Goal: Task Accomplishment & Management: Complete application form

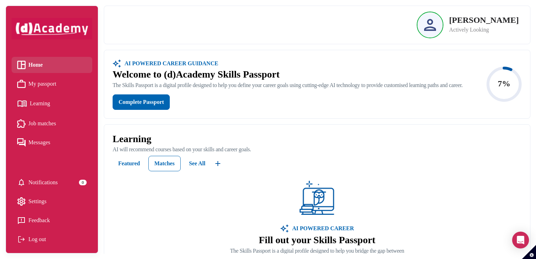
click at [56, 83] on span "My passport" at bounding box center [42, 84] width 28 height 11
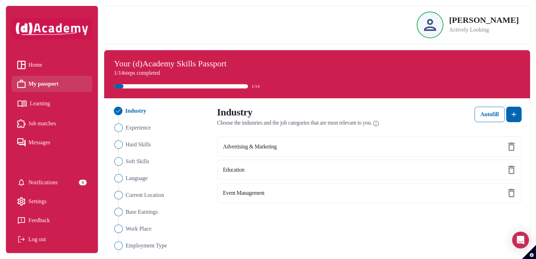
scroll to position [35, 0]
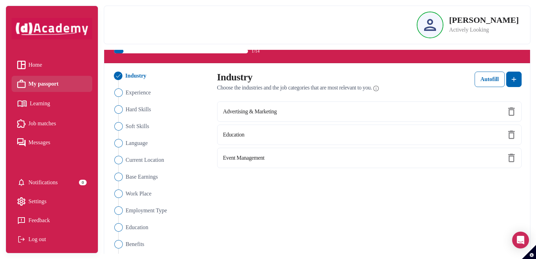
click at [39, 105] on span "Learning" at bounding box center [40, 103] width 20 height 11
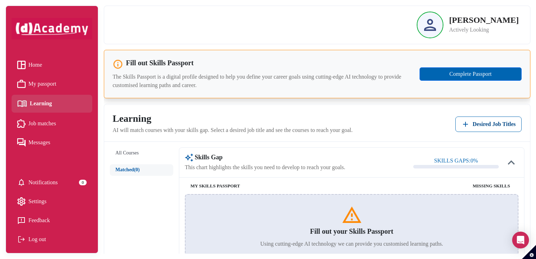
click at [41, 121] on span "Job matches" at bounding box center [42, 123] width 28 height 11
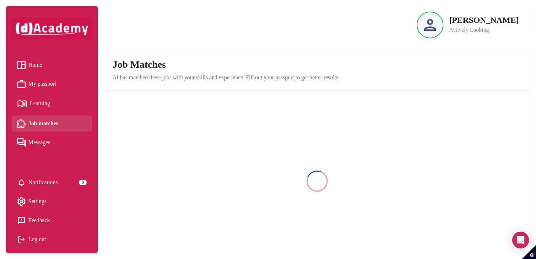
click at [28, 69] on span "Home" at bounding box center [35, 65] width 14 height 11
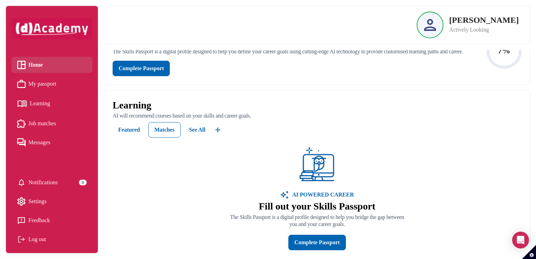
scroll to position [105, 0]
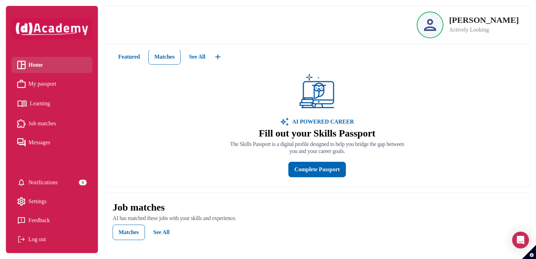
click at [25, 85] on div "My passport" at bounding box center [36, 84] width 39 height 11
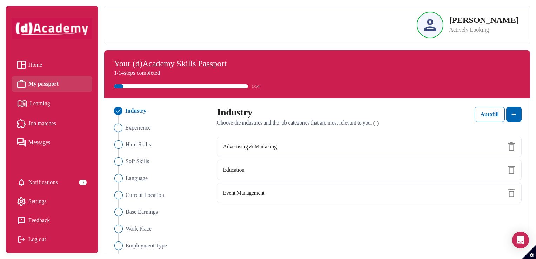
click at [119, 128] on img "Close" at bounding box center [118, 128] width 8 height 8
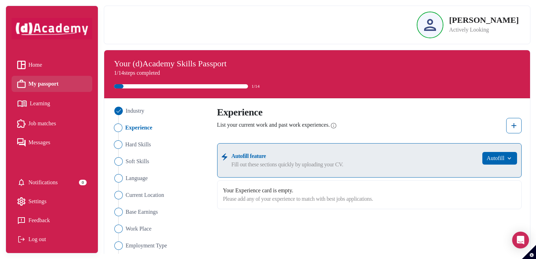
click at [121, 146] on img "Close" at bounding box center [118, 144] width 8 height 8
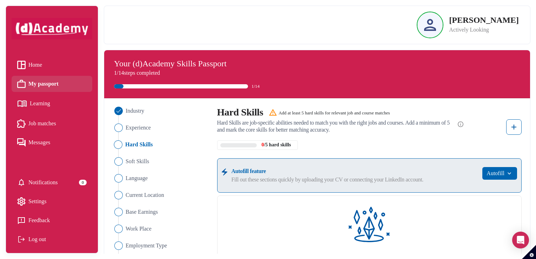
click at [35, 59] on li "Home" at bounding box center [52, 65] width 81 height 16
click at [38, 62] on span "Home" at bounding box center [35, 65] width 14 height 11
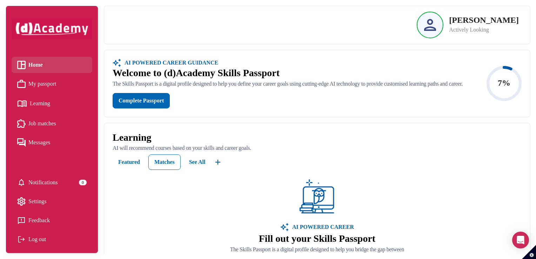
click at [45, 88] on span "My passport" at bounding box center [42, 84] width 28 height 11
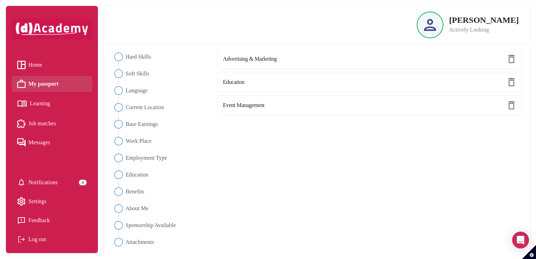
scroll to position [88, 0]
click at [42, 106] on span "Learning" at bounding box center [40, 103] width 20 height 11
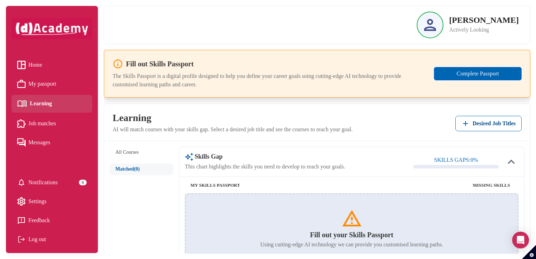
click at [40, 85] on span "My passport" at bounding box center [42, 84] width 28 height 11
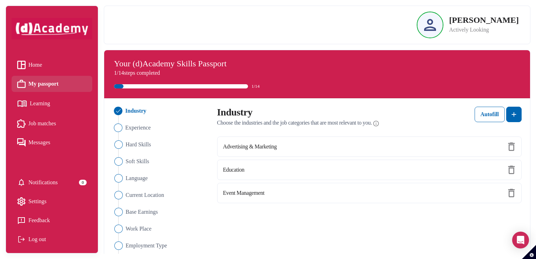
click at [138, 126] on span "Experience" at bounding box center [138, 128] width 26 height 8
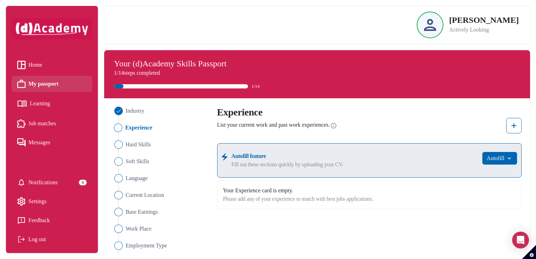
click at [317, 195] on div "Please add any of your experience to match with best jobs applications." at bounding box center [369, 199] width 293 height 8
click at [508, 159] on img "button" at bounding box center [509, 158] width 8 height 7
click at [511, 132] on button at bounding box center [513, 125] width 15 height 15
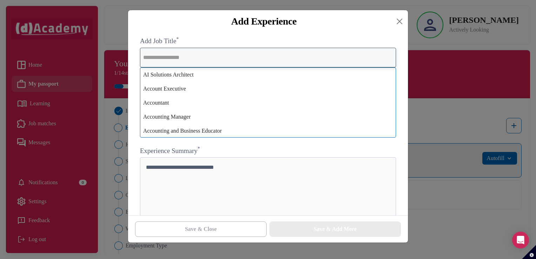
click at [148, 62] on input "text" at bounding box center [268, 58] width 256 height 20
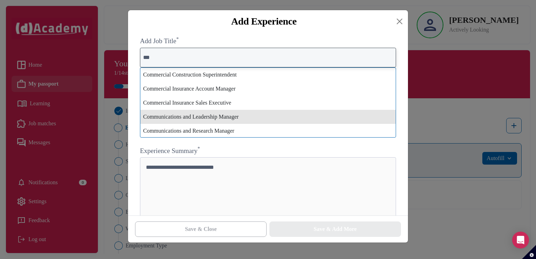
type input "***"
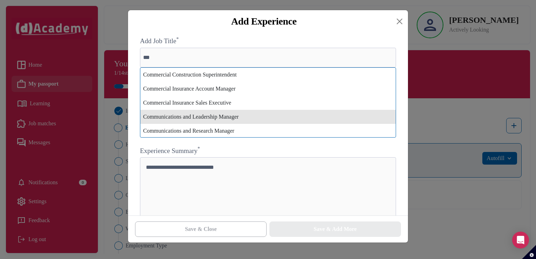
click at [183, 119] on div "Communications and Leadership Manager" at bounding box center [267, 117] width 255 height 14
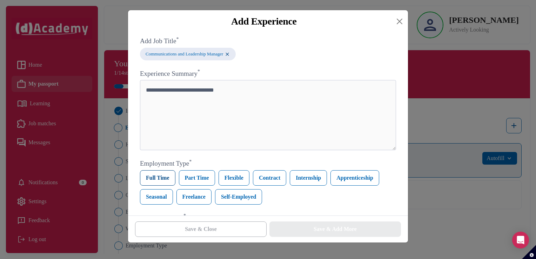
drag, startPoint x: 161, startPoint y: 179, endPoint x: 164, endPoint y: 186, distance: 6.7
click at [161, 179] on label "Full Time" at bounding box center [157, 177] width 35 height 15
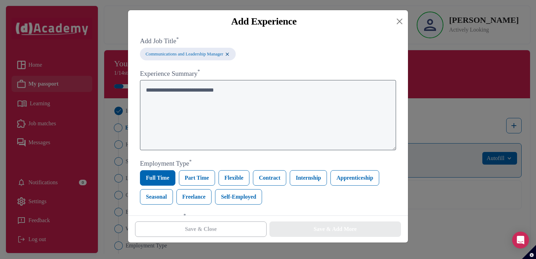
click at [211, 123] on textarea at bounding box center [268, 115] width 256 height 70
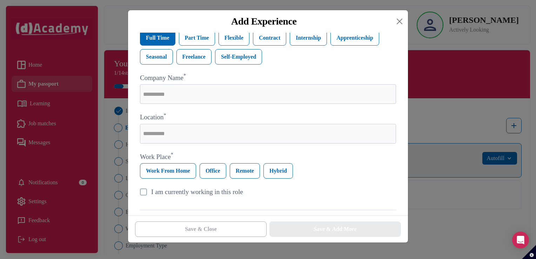
scroll to position [175, 0]
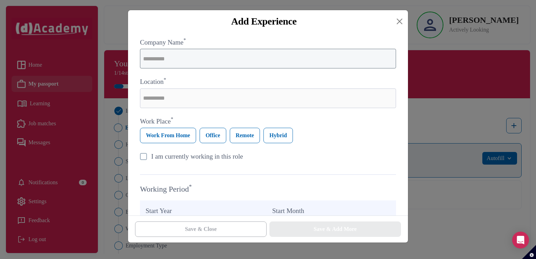
type textarea "**********"
click at [217, 60] on input "text" at bounding box center [268, 59] width 256 height 20
type input "**"
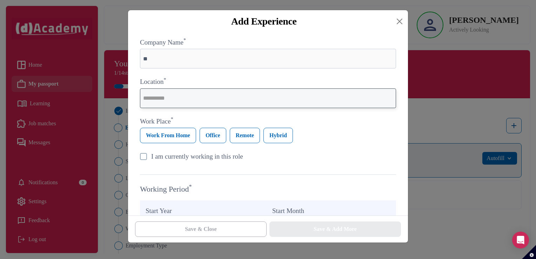
click at [192, 93] on input "text" at bounding box center [268, 98] width 256 height 20
type input "********"
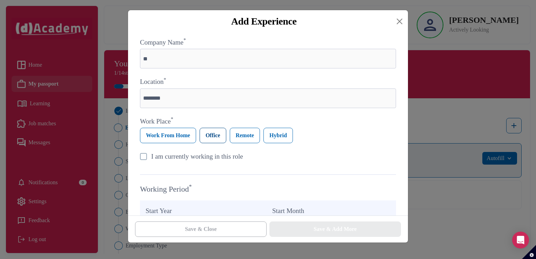
click at [222, 138] on label "Office" at bounding box center [213, 135] width 27 height 15
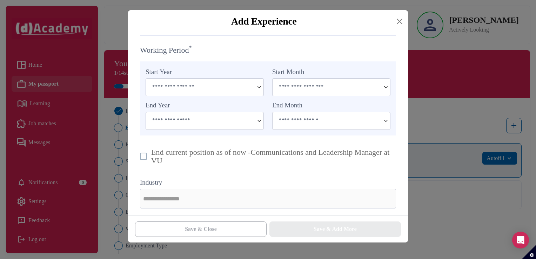
scroll to position [316, 0]
click at [218, 93] on input at bounding box center [200, 85] width 108 height 17
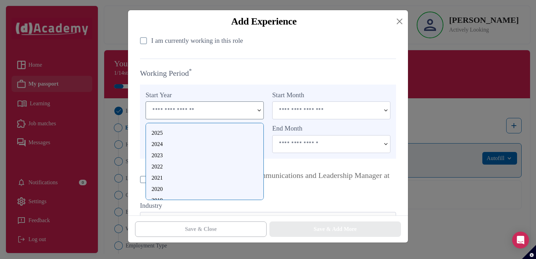
scroll to position [281, 0]
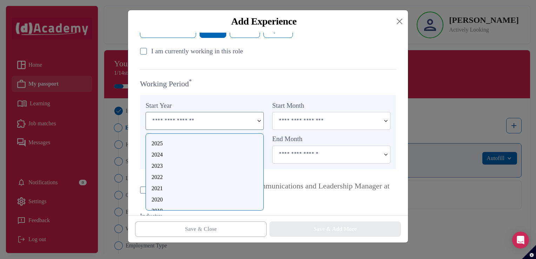
click at [160, 187] on div "2021" at bounding box center [205, 188] width 106 height 8
type input "****"
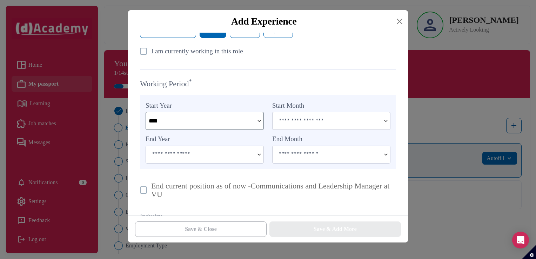
click at [228, 163] on input at bounding box center [200, 154] width 108 height 17
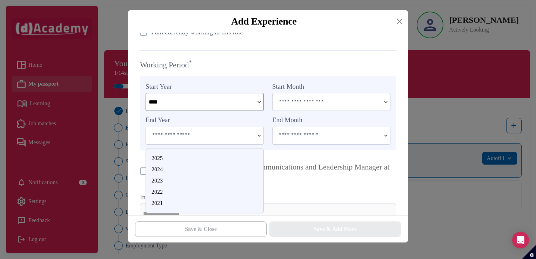
scroll to position [316, 0]
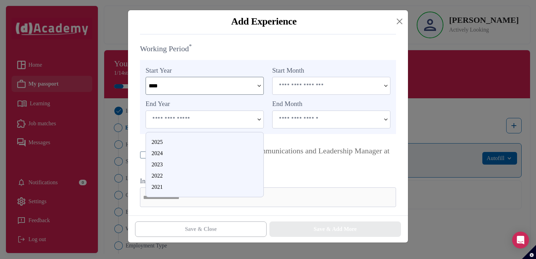
click at [164, 144] on div "2025" at bounding box center [205, 142] width 106 height 8
type input "****"
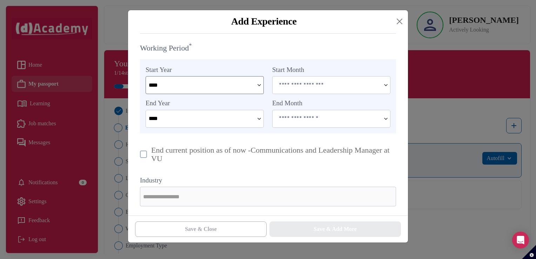
scroll to position [318, 0]
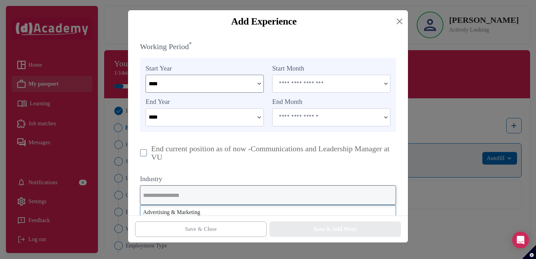
click at [171, 191] on input "text" at bounding box center [268, 195] width 256 height 20
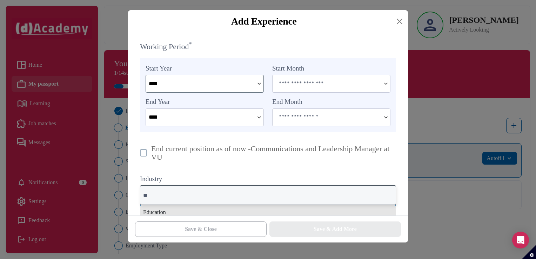
type input "**"
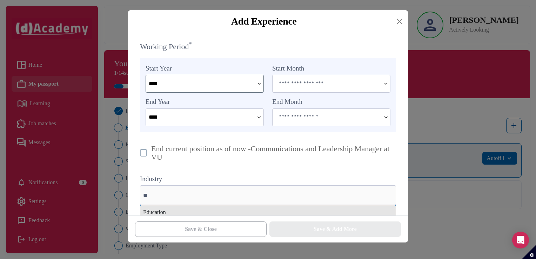
click at [170, 213] on div "Education" at bounding box center [267, 212] width 255 height 14
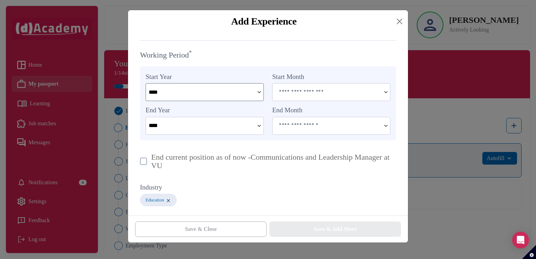
scroll to position [311, 0]
click at [354, 128] on input at bounding box center [327, 125] width 108 height 17
click at [353, 122] on input at bounding box center [327, 125] width 108 height 17
click at [389, 124] on img at bounding box center [386, 125] width 8 height 17
click at [387, 125] on img at bounding box center [386, 125] width 8 height 17
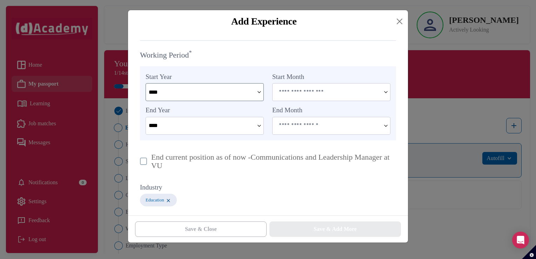
click at [316, 126] on input at bounding box center [327, 125] width 108 height 17
click at [304, 86] on input at bounding box center [327, 92] width 108 height 17
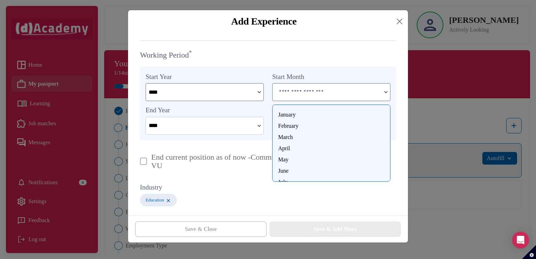
click at [290, 139] on div "March" at bounding box center [331, 137] width 106 height 8
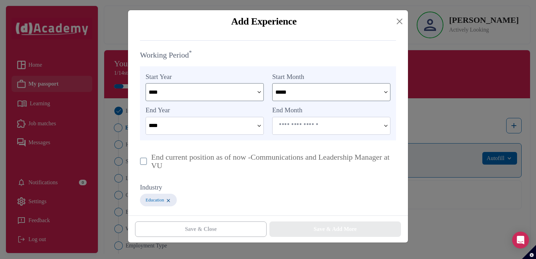
click at [288, 97] on input "*****" at bounding box center [327, 92] width 108 height 17
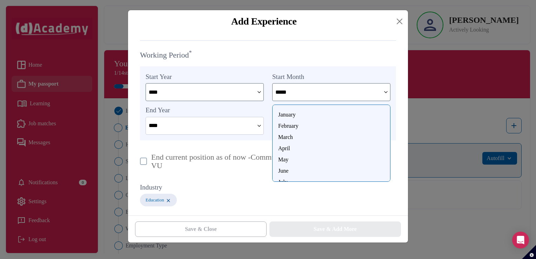
click at [292, 149] on div "April" at bounding box center [331, 148] width 106 height 8
type input "*****"
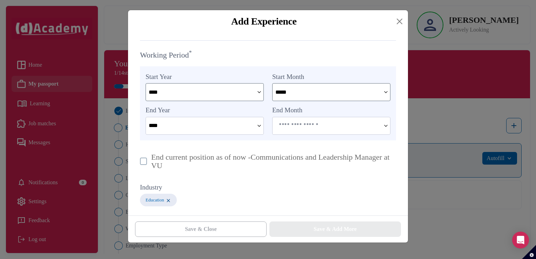
click at [295, 124] on input at bounding box center [327, 125] width 108 height 17
click at [387, 123] on img at bounding box center [386, 125] width 8 height 17
click at [387, 124] on img at bounding box center [386, 125] width 8 height 17
click at [302, 132] on input at bounding box center [327, 125] width 108 height 17
click at [302, 131] on input at bounding box center [327, 125] width 108 height 17
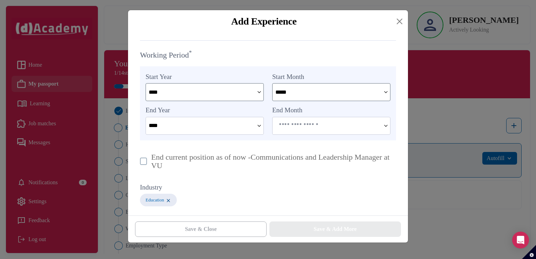
click at [303, 131] on input at bounding box center [327, 125] width 108 height 17
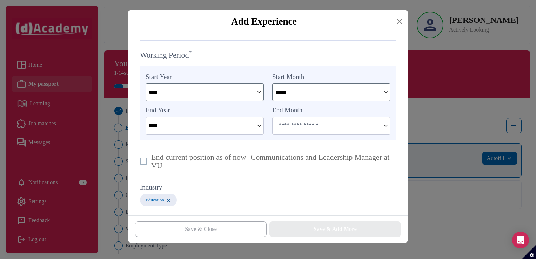
click at [385, 124] on img at bounding box center [386, 125] width 8 height 17
click at [178, 162] on p "End current position as of now - Communications and Leadership Manager at VU" at bounding box center [273, 161] width 245 height 17
type input "******"
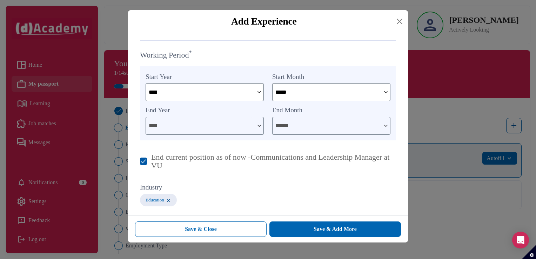
click at [383, 125] on img at bounding box center [386, 125] width 8 height 17
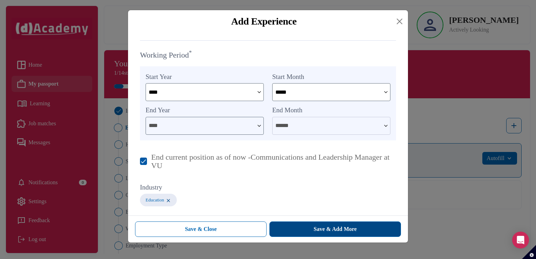
click at [368, 225] on button "Save & Add More" at bounding box center [335, 228] width 132 height 15
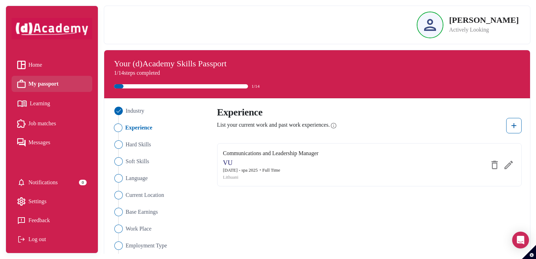
scroll to position [318, 0]
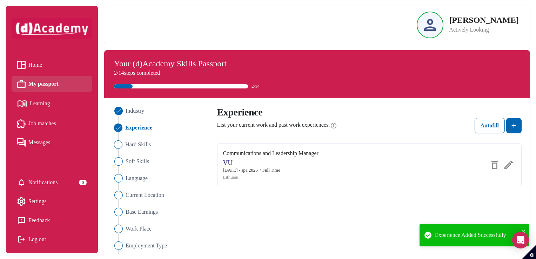
click at [144, 145] on span "Hard Skills" at bounding box center [138, 144] width 26 height 8
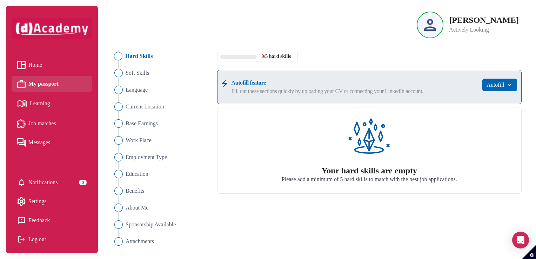
click at [359, 159] on div "Your hard skills are empty Please add a minimum of 5 hard skills to match with …" at bounding box center [369, 150] width 305 height 87
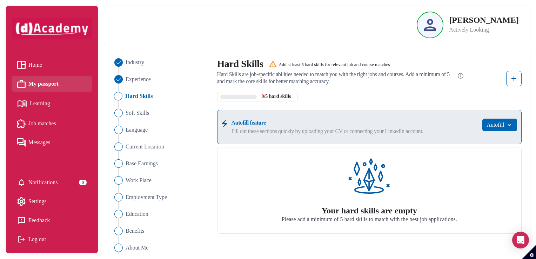
scroll to position [18, 0]
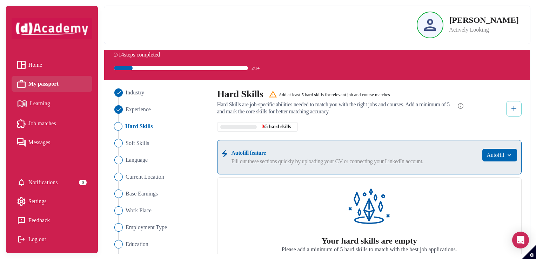
click at [512, 106] on img at bounding box center [514, 109] width 8 height 8
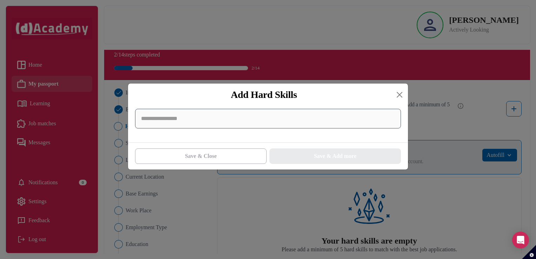
click at [164, 116] on input at bounding box center [268, 119] width 266 height 20
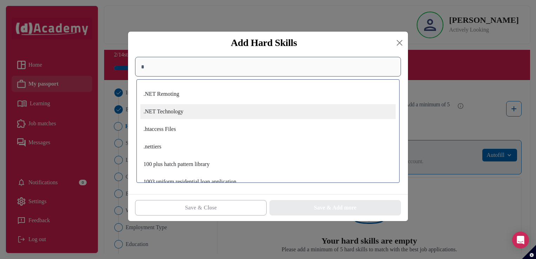
scroll to position [0, 0]
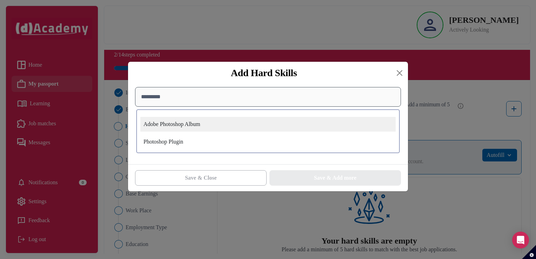
type input "*********"
click at [188, 129] on div "Adobe Photoshop Album" at bounding box center [267, 124] width 255 height 15
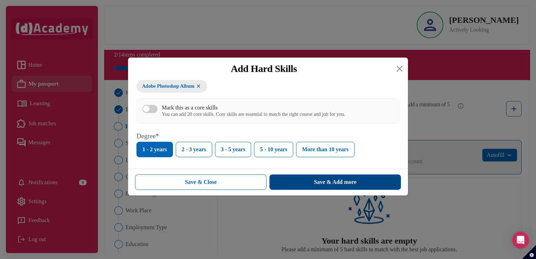
click at [348, 186] on div "Save & Add more" at bounding box center [335, 182] width 42 height 8
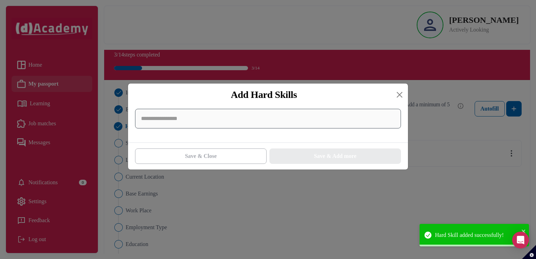
click at [326, 121] on input at bounding box center [268, 119] width 266 height 20
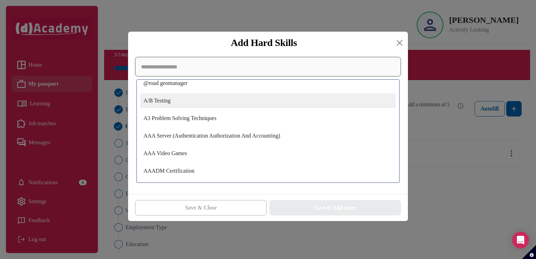
scroll to position [1474, 0]
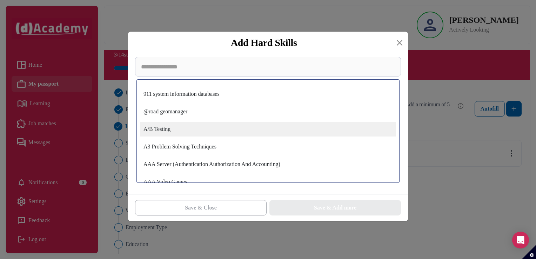
click at [171, 131] on div "A/B Testing" at bounding box center [267, 129] width 255 height 15
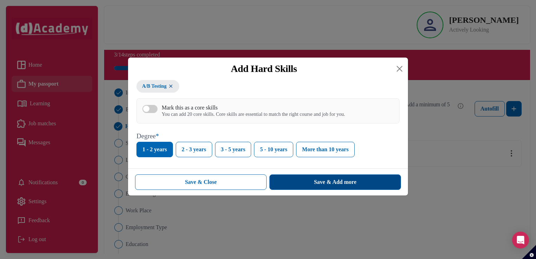
click at [341, 186] on div "Save & Add more" at bounding box center [335, 182] width 42 height 8
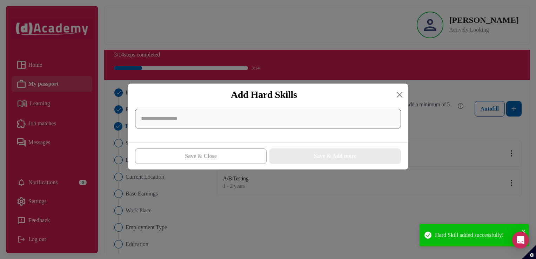
click at [286, 120] on input at bounding box center [268, 119] width 266 height 20
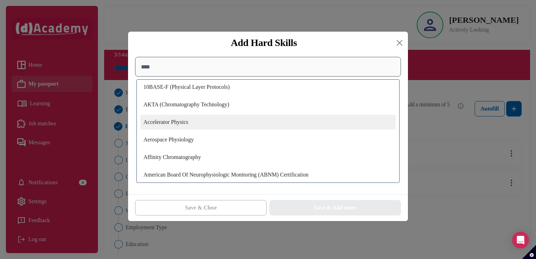
scroll to position [0, 0]
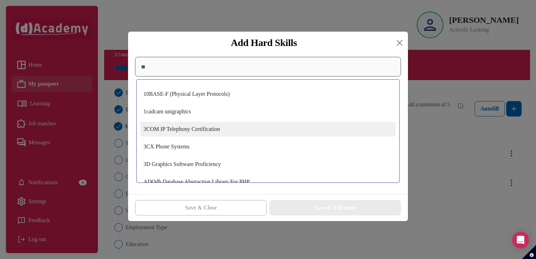
type input "*"
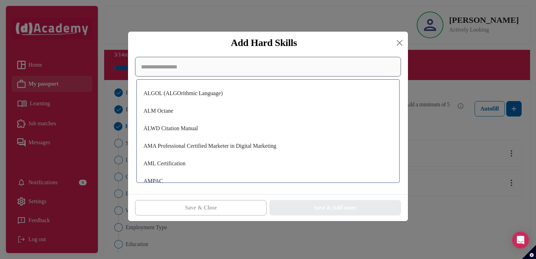
scroll to position [2814, 0]
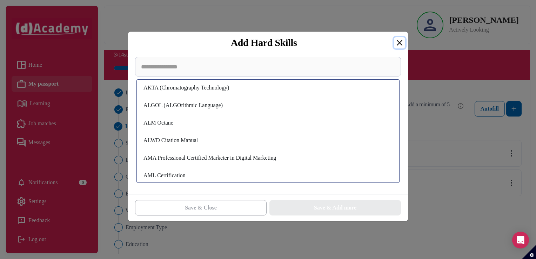
click at [402, 46] on button "Close" at bounding box center [399, 42] width 11 height 11
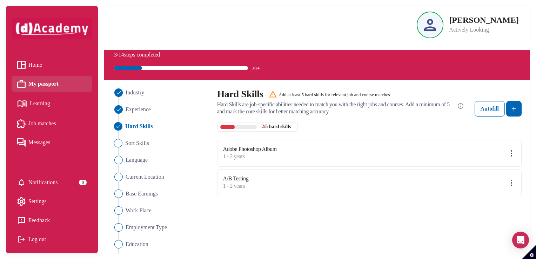
click at [144, 145] on span "Soft Skills" at bounding box center [137, 143] width 24 height 8
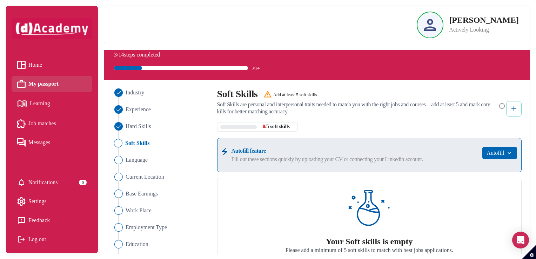
click at [513, 114] on button at bounding box center [513, 108] width 15 height 15
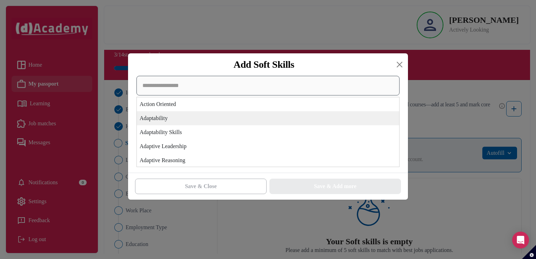
click at [288, 120] on div "Action Oriented Adaptability Adaptability Skills Adaptive Leadership Adaptive R…" at bounding box center [267, 121] width 263 height 91
click at [269, 117] on div "Adaptability" at bounding box center [268, 118] width 262 height 14
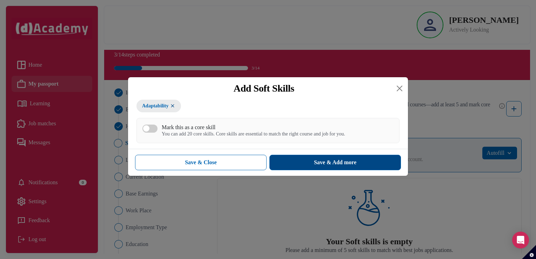
click at [315, 158] on button "Save & Add more" at bounding box center [335, 162] width 132 height 15
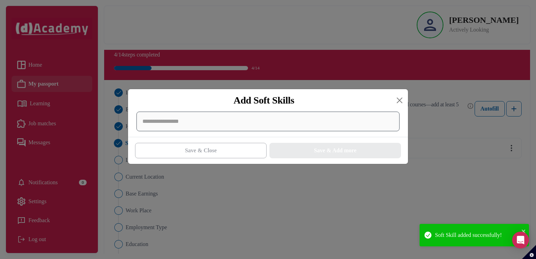
click at [279, 117] on div at bounding box center [267, 122] width 263 height 20
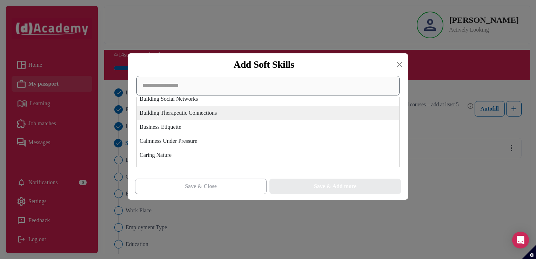
scroll to position [246, 0]
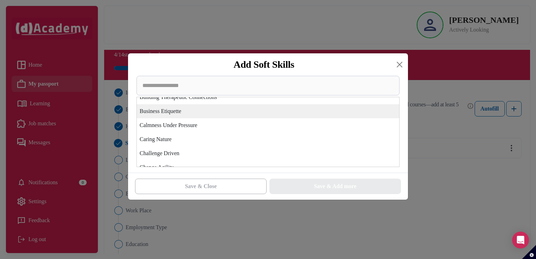
click at [255, 113] on div "Business Etiquette" at bounding box center [268, 111] width 262 height 14
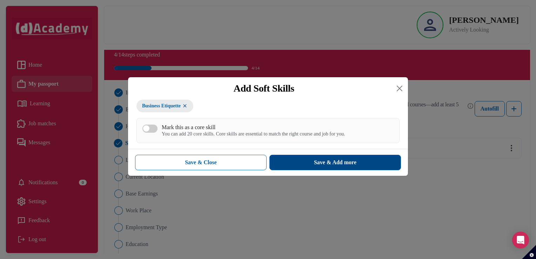
click at [310, 157] on button "Save & Add more" at bounding box center [335, 162] width 132 height 15
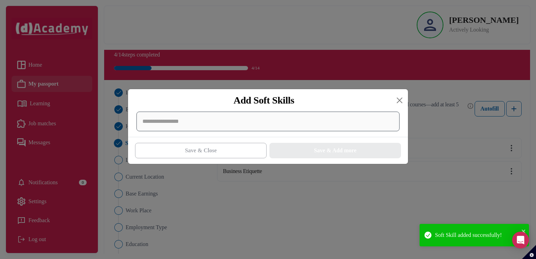
click at [278, 121] on div at bounding box center [267, 122] width 263 height 20
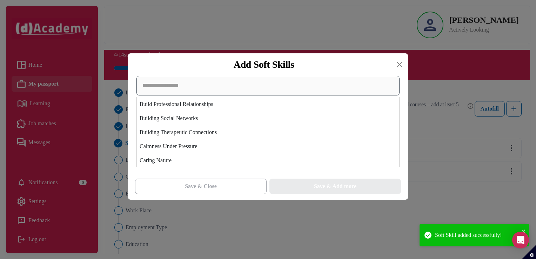
scroll to position [316, 0]
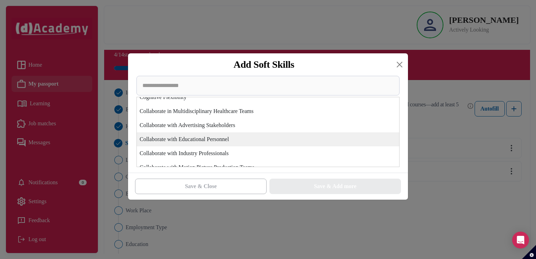
click at [269, 142] on div "Collaborate with Educational Personnel" at bounding box center [268, 139] width 262 height 14
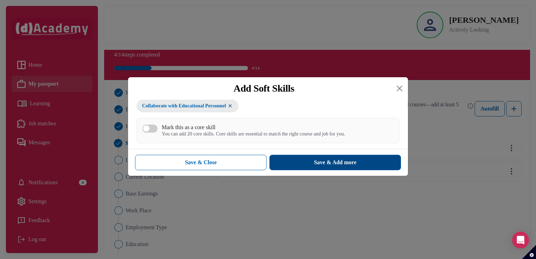
click at [294, 165] on button "Save & Add more" at bounding box center [335, 162] width 132 height 15
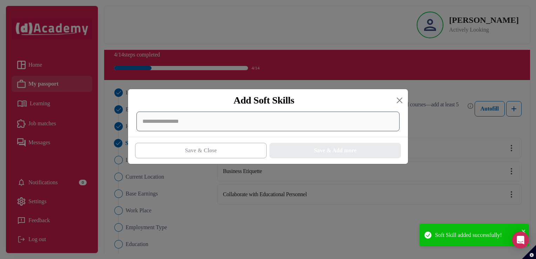
click at [262, 120] on div at bounding box center [267, 122] width 263 height 20
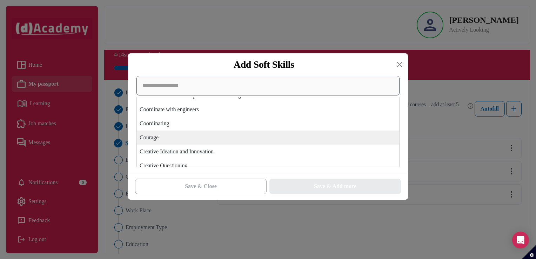
scroll to position [667, 0]
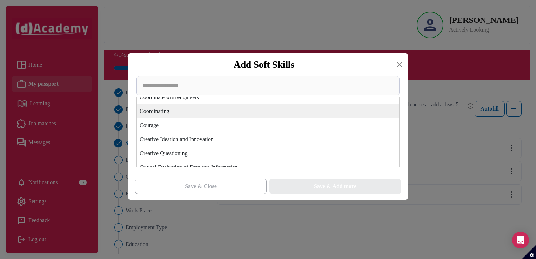
click at [249, 111] on div "Coordinating" at bounding box center [268, 111] width 262 height 14
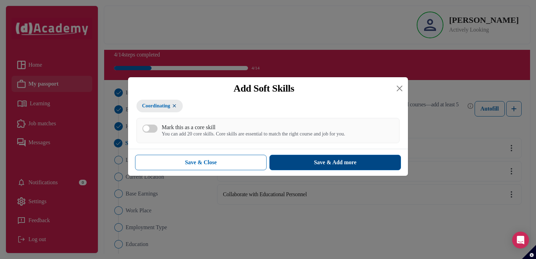
click at [298, 159] on button "Save & Add more" at bounding box center [335, 162] width 132 height 15
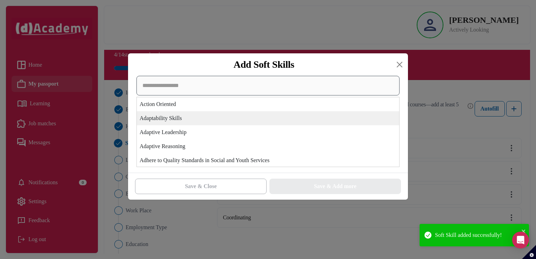
click at [273, 117] on div "Action Oriented Adaptability Skills Adaptive Leadership Adaptive Reasoning Adhe…" at bounding box center [267, 121] width 263 height 91
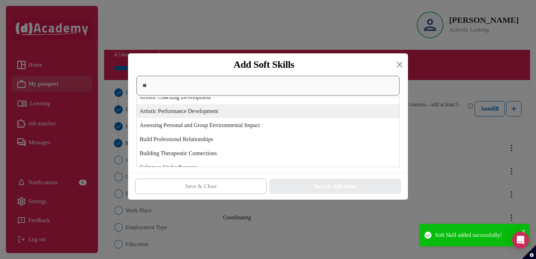
scroll to position [0, 0]
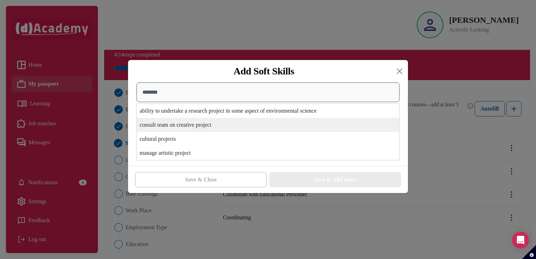
type input "*******"
click at [255, 124] on div "consult team on creative project" at bounding box center [268, 125] width 262 height 14
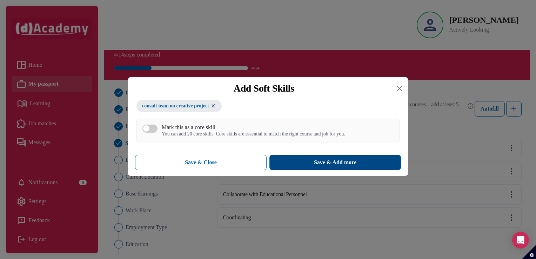
click at [296, 157] on button "Save & Add more" at bounding box center [335, 162] width 132 height 15
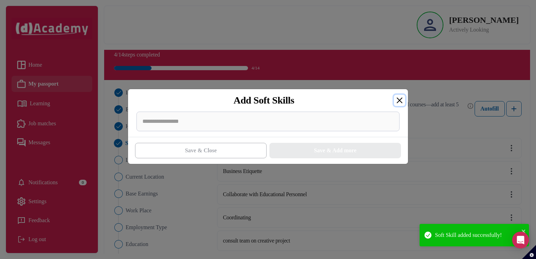
click at [404, 101] on button "Close" at bounding box center [399, 100] width 11 height 11
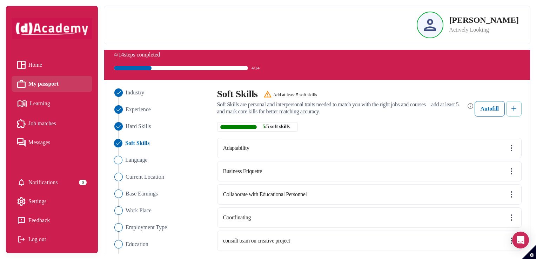
scroll to position [53, 0]
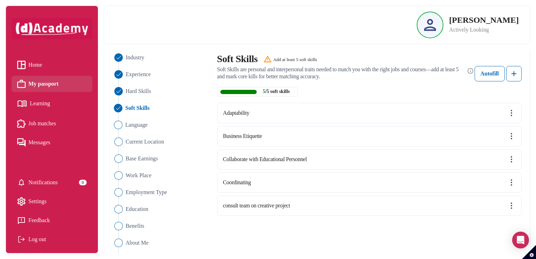
click at [147, 123] on span "Language" at bounding box center [136, 125] width 22 height 8
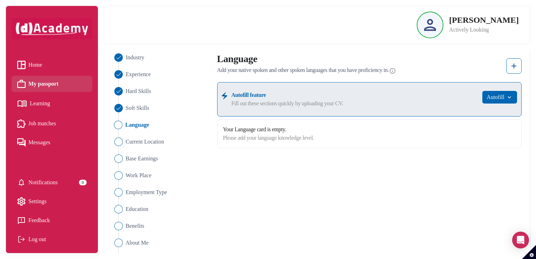
click at [324, 139] on div "Your Language card is empty. Please add your language knowledge level." at bounding box center [369, 133] width 305 height 29
click at [513, 65] on img at bounding box center [514, 66] width 8 height 8
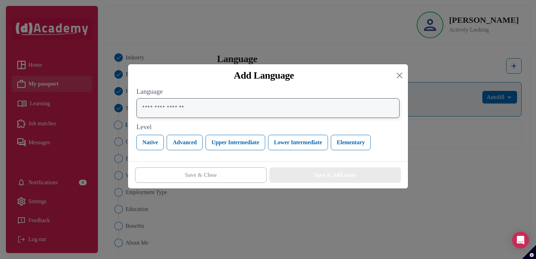
click at [378, 106] on input "text" at bounding box center [267, 108] width 263 height 20
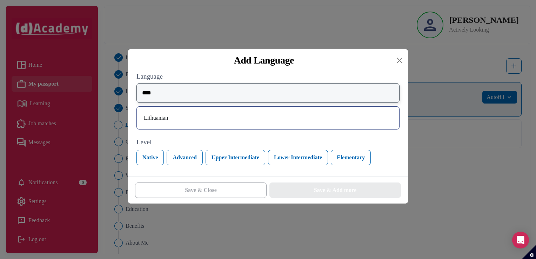
type input "****"
click at [368, 118] on div "Lithuanian" at bounding box center [267, 117] width 251 height 11
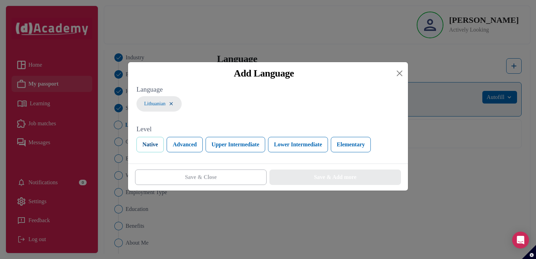
click at [146, 144] on button "Native" at bounding box center [149, 144] width 27 height 15
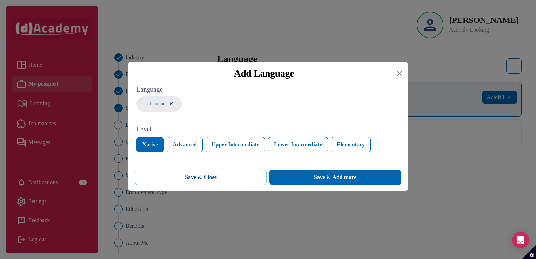
click at [182, 182] on button "Save & Close" at bounding box center [201, 176] width 132 height 15
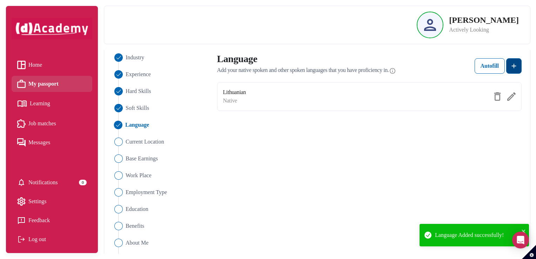
click at [521, 65] on button at bounding box center [513, 65] width 15 height 15
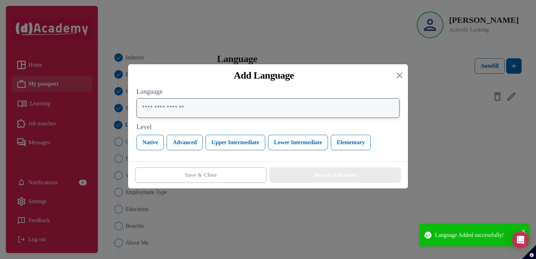
click at [326, 105] on input "text" at bounding box center [267, 108] width 263 height 20
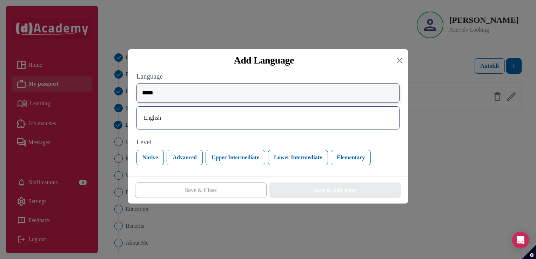
type input "*****"
click at [297, 116] on div "English" at bounding box center [267, 117] width 251 height 11
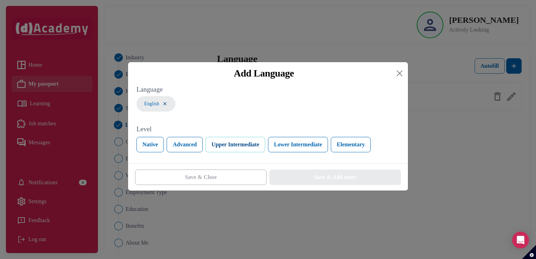
click at [246, 142] on button "Upper Intermediate" at bounding box center [236, 144] width 60 height 15
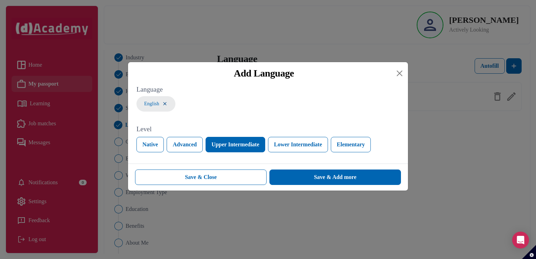
click at [299, 169] on div "Save & Close Save & Add more" at bounding box center [268, 177] width 280 height 27
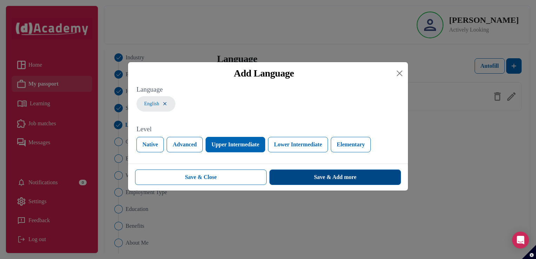
click at [304, 177] on button "Save & Add more" at bounding box center [335, 176] width 132 height 15
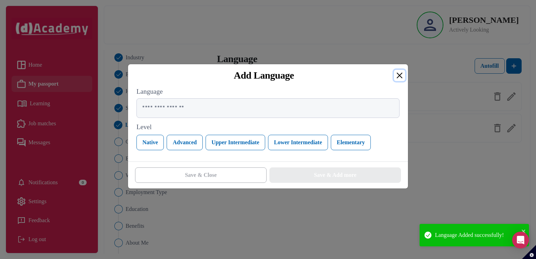
click at [395, 80] on button "Close" at bounding box center [399, 75] width 11 height 11
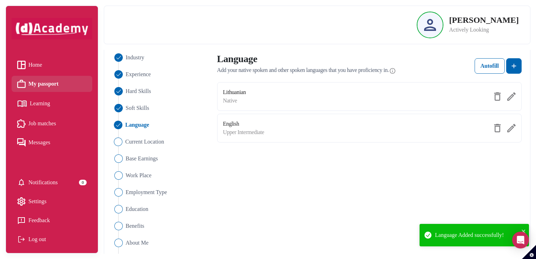
click at [129, 140] on span "Current Location" at bounding box center [144, 142] width 39 height 8
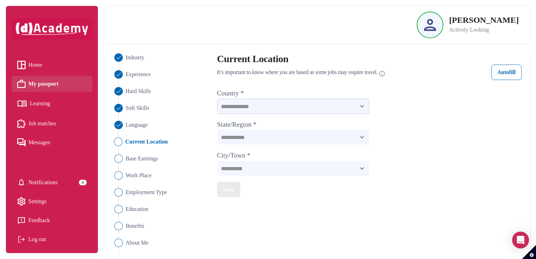
click at [223, 109] on select "**********" at bounding box center [293, 106] width 152 height 15
select select "*********"
click at [217, 99] on select "**********" at bounding box center [293, 106] width 152 height 15
click at [236, 133] on select "**********" at bounding box center [293, 136] width 152 height 15
select select "**********"
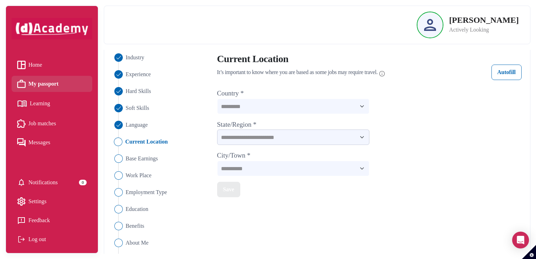
click at [217, 129] on select "**********" at bounding box center [293, 136] width 152 height 15
click at [258, 167] on select "**********" at bounding box center [293, 168] width 152 height 15
select select "*******"
click at [217, 161] on select "**********" at bounding box center [293, 168] width 152 height 15
click at [223, 193] on div "Save" at bounding box center [228, 189] width 11 height 8
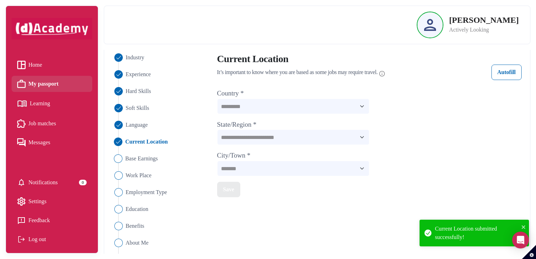
click at [138, 158] on span "Base Earnings" at bounding box center [141, 158] width 33 height 8
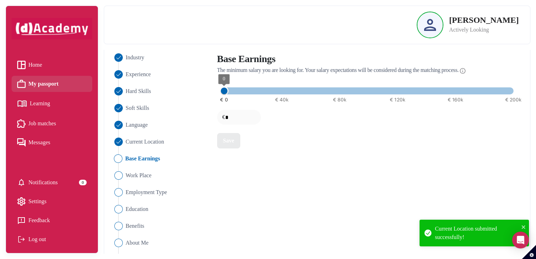
type input "*****"
click at [250, 89] on span at bounding box center [368, 90] width 289 height 7
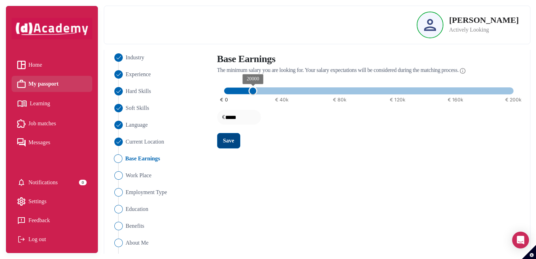
click at [224, 140] on div "Save" at bounding box center [228, 140] width 11 height 8
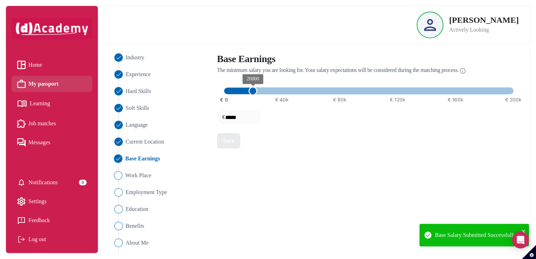
click at [149, 177] on span "Work Place" at bounding box center [138, 175] width 26 height 8
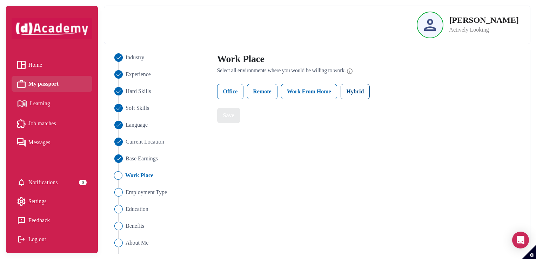
click at [360, 89] on label "Hybrid" at bounding box center [355, 91] width 29 height 15
click at [222, 121] on button "Save" at bounding box center [228, 115] width 23 height 15
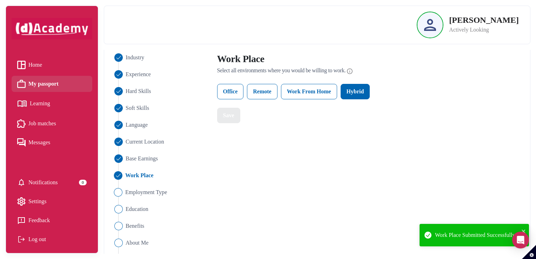
click at [161, 190] on span "Employment Type" at bounding box center [146, 192] width 42 height 8
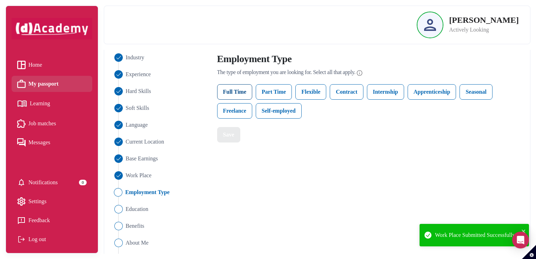
click at [242, 94] on label "Full Time" at bounding box center [234, 91] width 35 height 15
click at [237, 132] on button "Save" at bounding box center [228, 134] width 23 height 15
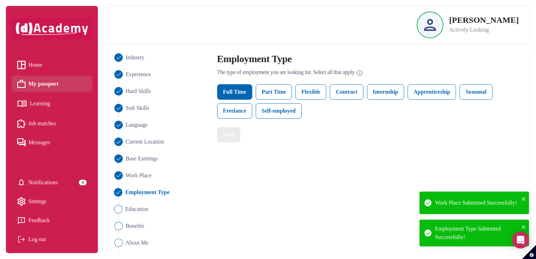
click at [133, 208] on span "Education" at bounding box center [136, 209] width 23 height 8
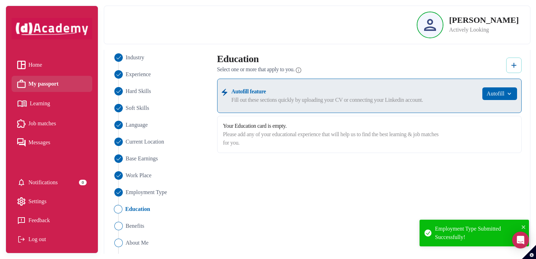
click at [517, 64] on img at bounding box center [514, 65] width 8 height 8
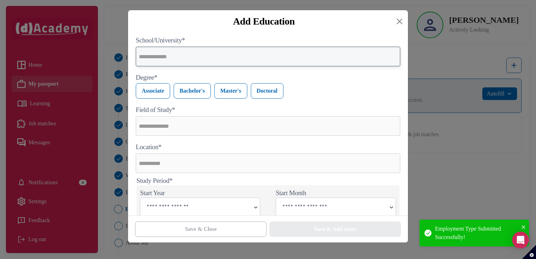
click at [345, 58] on input "text" at bounding box center [268, 57] width 265 height 20
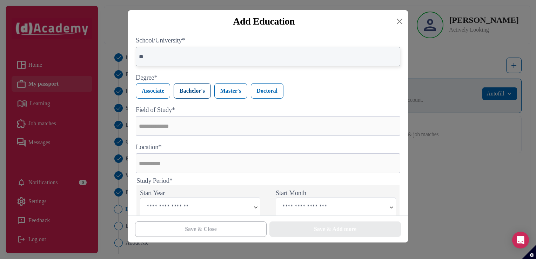
type input "**"
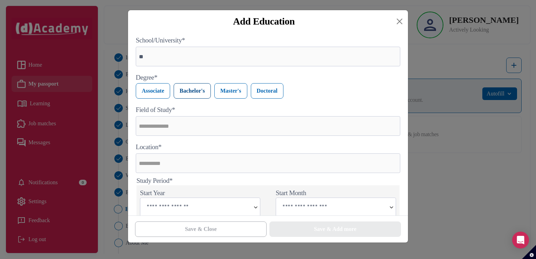
click at [205, 89] on label "Bachelor's" at bounding box center [192, 90] width 37 height 15
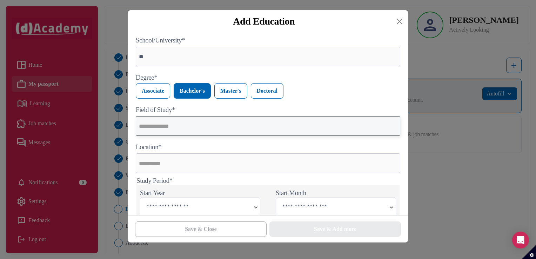
click at [193, 125] on input "text" at bounding box center [268, 126] width 265 height 20
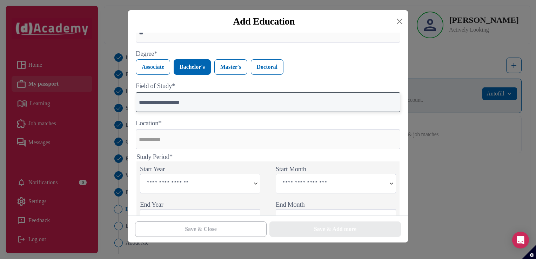
scroll to position [35, 0]
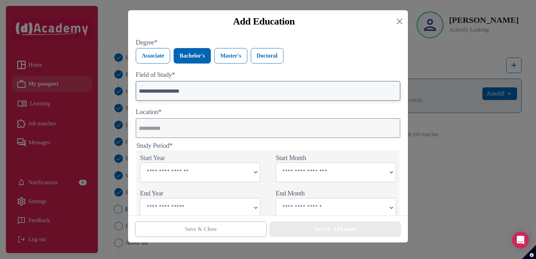
type input "**********"
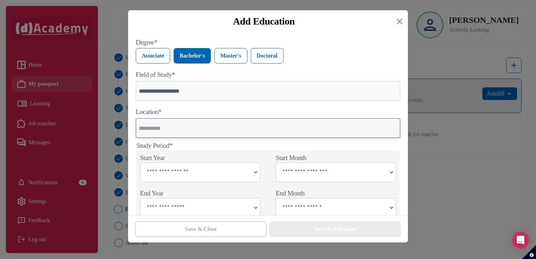
click at [175, 126] on input "text" at bounding box center [268, 128] width 265 height 20
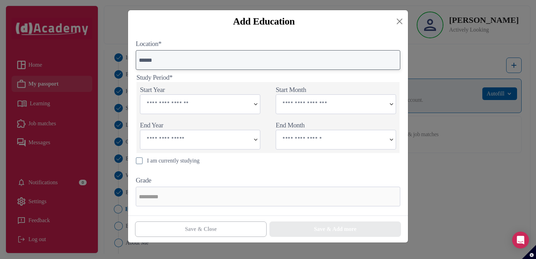
scroll to position [108, 0]
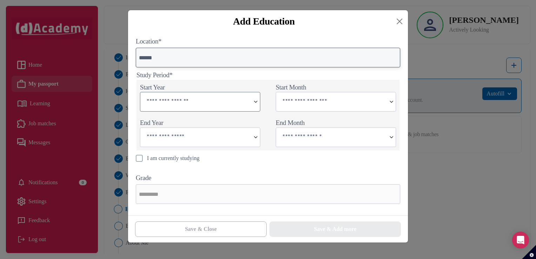
type input "******"
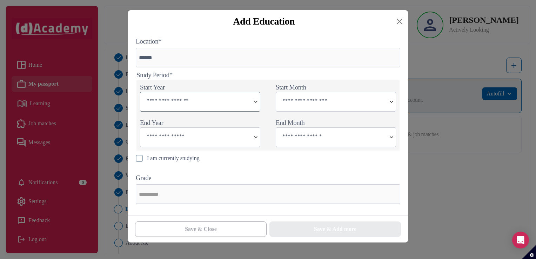
click at [258, 101] on img at bounding box center [256, 101] width 8 height 19
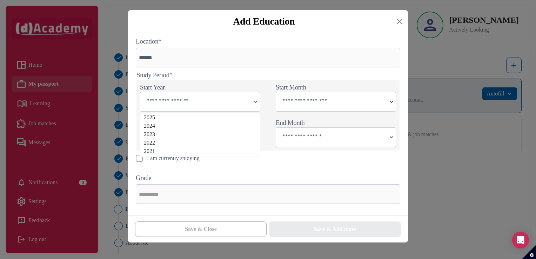
type input "****"
drag, startPoint x: 398, startPoint y: 98, endPoint x: 395, endPoint y: 101, distance: 4.0
click at [396, 100] on div "Start Month" at bounding box center [335, 97] width 127 height 35
click at [395, 101] on img at bounding box center [391, 101] width 8 height 19
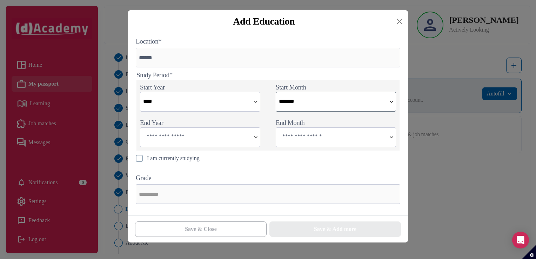
click at [391, 102] on img at bounding box center [391, 101] width 8 height 19
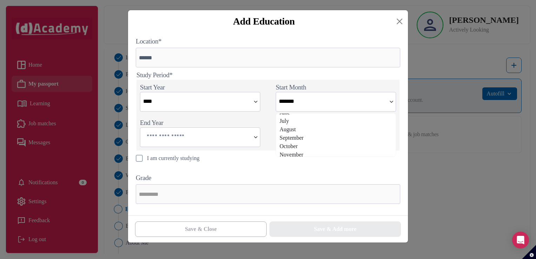
scroll to position [58, 0]
type input "*********"
click at [254, 135] on img at bounding box center [256, 137] width 8 height 19
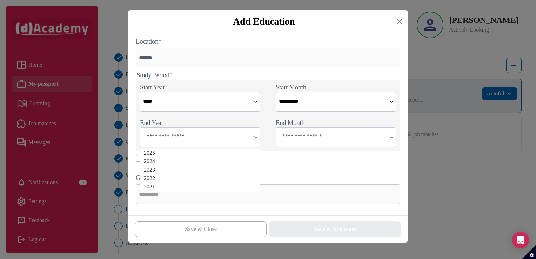
type input "****"
click at [390, 136] on img at bounding box center [391, 137] width 8 height 19
type input "*******"
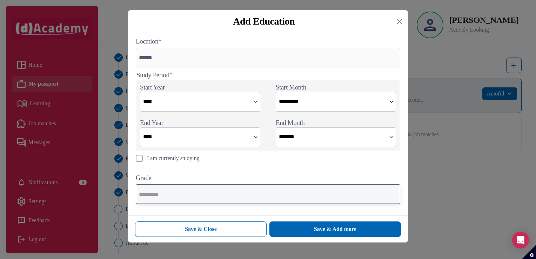
click at [208, 200] on input "text" at bounding box center [268, 194] width 265 height 20
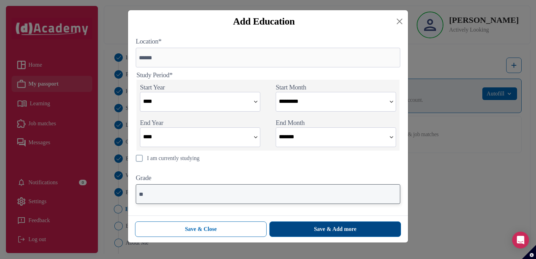
type input "**"
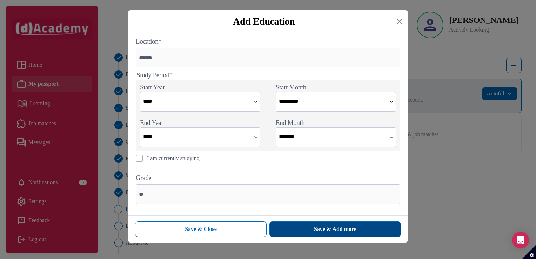
click at [339, 228] on div "Save & Add more" at bounding box center [335, 229] width 42 height 8
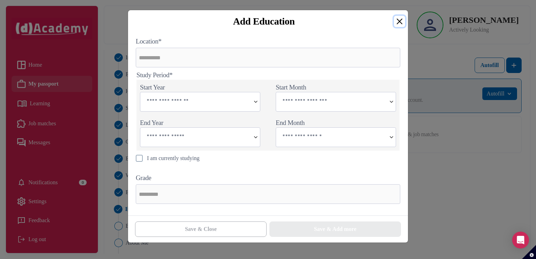
click at [399, 25] on button "Close" at bounding box center [399, 21] width 11 height 11
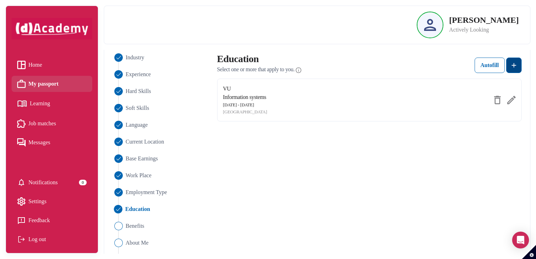
click at [510, 58] on button at bounding box center [513, 65] width 15 height 15
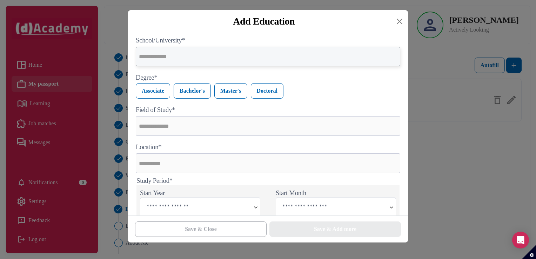
click at [217, 63] on input "text" at bounding box center [268, 57] width 265 height 20
type input "**********"
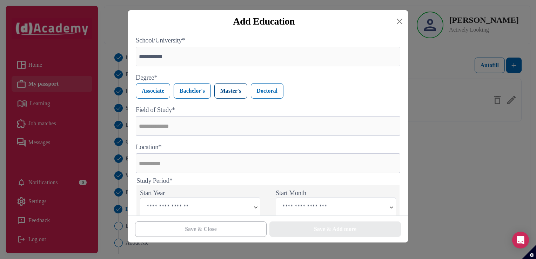
click at [227, 92] on label "Master's" at bounding box center [230, 90] width 33 height 15
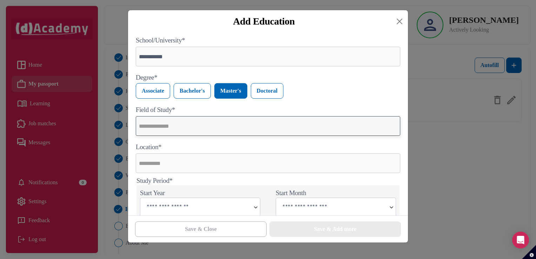
click at [219, 130] on input "text" at bounding box center [268, 126] width 265 height 20
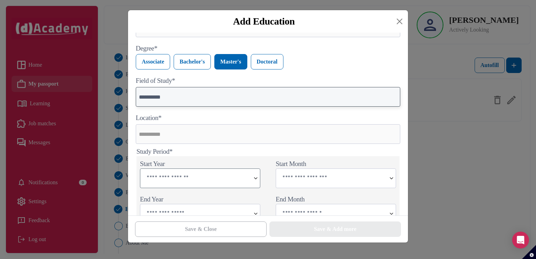
scroll to position [70, 0]
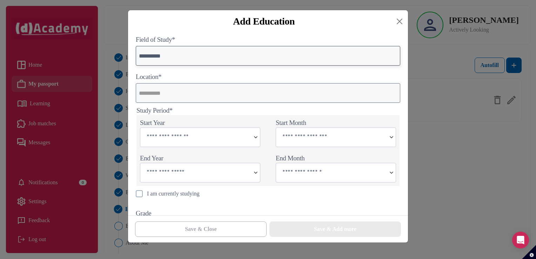
type input "**********"
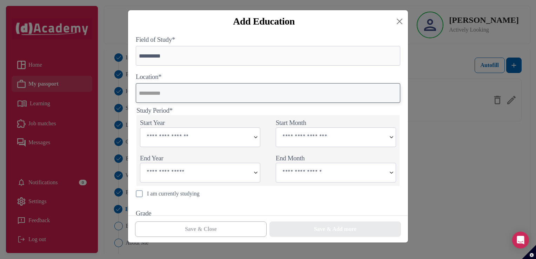
click at [218, 91] on input "text" at bounding box center [268, 93] width 265 height 20
type input "*******"
click at [255, 139] on img at bounding box center [256, 137] width 8 height 19
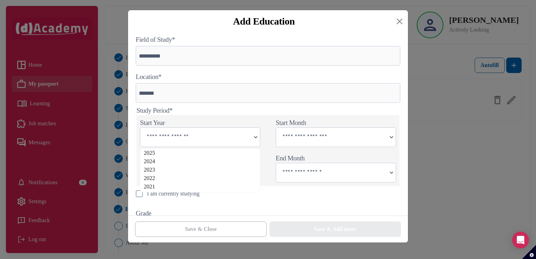
type input "****"
click at [389, 139] on img at bounding box center [391, 137] width 8 height 19
drag, startPoint x: 393, startPoint y: 146, endPoint x: 392, endPoint y: 141, distance: 4.8
click at [394, 146] on img at bounding box center [391, 137] width 8 height 19
click at [392, 141] on img at bounding box center [391, 137] width 8 height 19
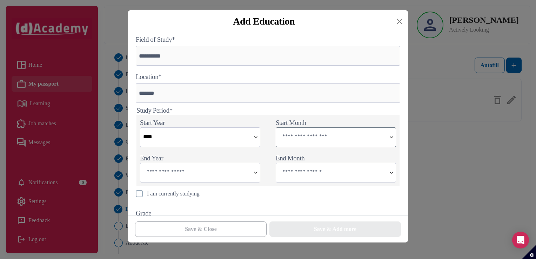
click at [391, 141] on img at bounding box center [391, 137] width 8 height 19
click at [368, 139] on input "text" at bounding box center [331, 137] width 110 height 18
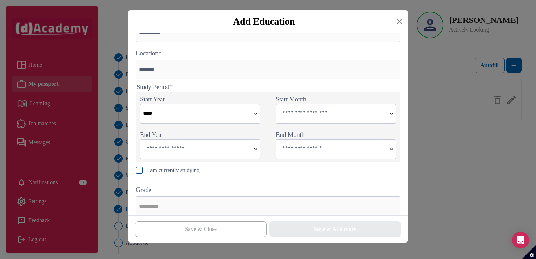
scroll to position [108, 0]
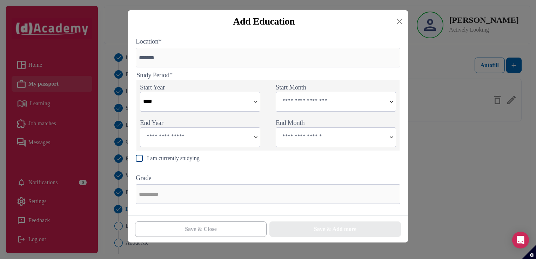
click at [165, 157] on div "I am currently studying" at bounding box center [173, 158] width 53 height 8
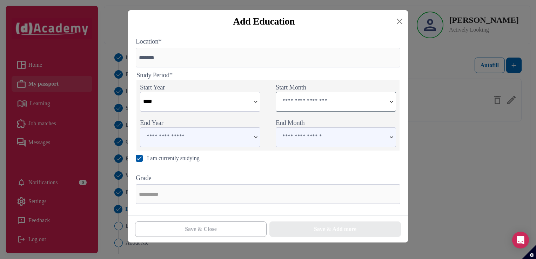
click at [365, 95] on input "text" at bounding box center [331, 101] width 110 height 18
click at [396, 101] on img at bounding box center [391, 101] width 8 height 19
click at [394, 102] on img at bounding box center [391, 101] width 8 height 19
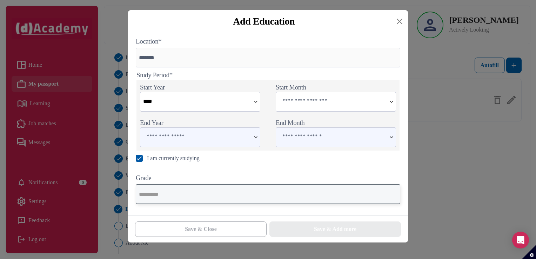
click at [222, 193] on input "text" at bounding box center [268, 194] width 265 height 20
type input "*"
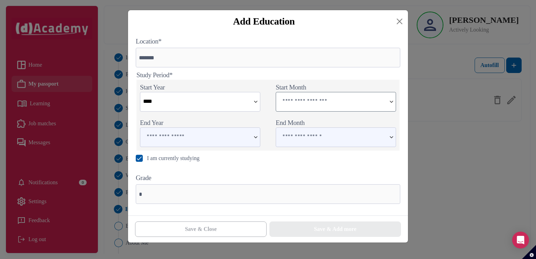
click at [317, 95] on input "text" at bounding box center [331, 101] width 110 height 18
click at [393, 100] on img at bounding box center [391, 101] width 8 height 19
click at [391, 103] on img at bounding box center [391, 101] width 8 height 19
click at [362, 107] on input "text" at bounding box center [331, 101] width 110 height 18
click at [347, 106] on input "text" at bounding box center [331, 101] width 110 height 18
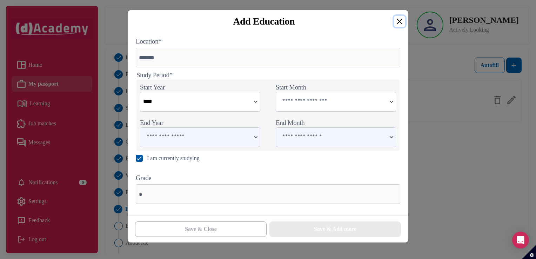
click at [401, 24] on button "Close" at bounding box center [399, 21] width 11 height 11
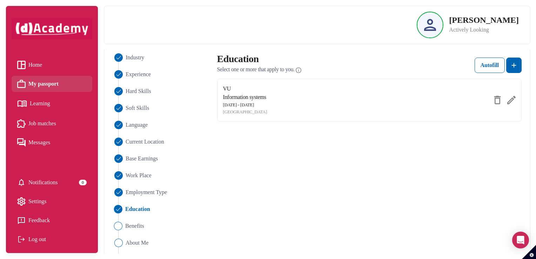
click at [131, 229] on span "Benefits" at bounding box center [134, 226] width 19 height 8
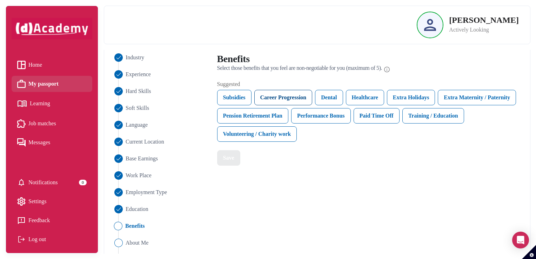
click at [289, 95] on div "Career Progression" at bounding box center [283, 97] width 58 height 15
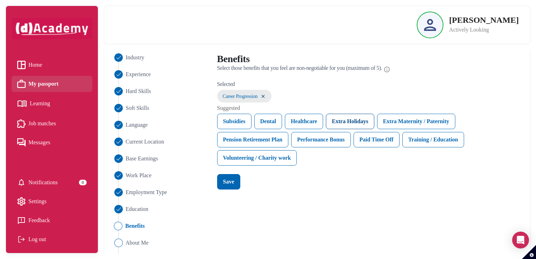
click at [343, 118] on div "Extra Holidays" at bounding box center [350, 121] width 48 height 15
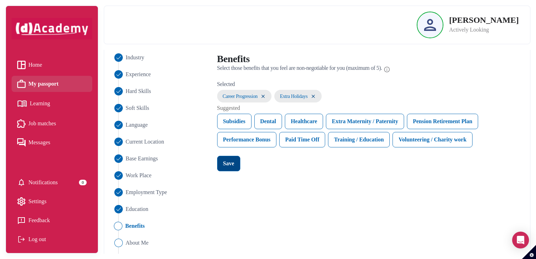
click at [226, 169] on button "Save" at bounding box center [228, 163] width 23 height 15
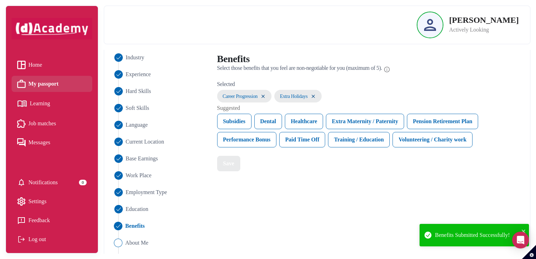
click at [126, 245] on span "About Me" at bounding box center [136, 243] width 23 height 8
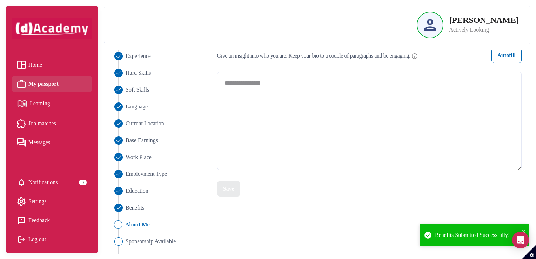
scroll to position [88, 0]
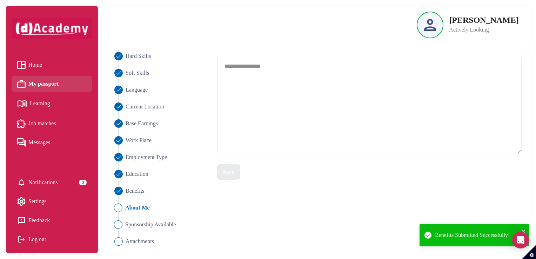
click at [134, 226] on span "Sponsorship Available" at bounding box center [150, 224] width 51 height 8
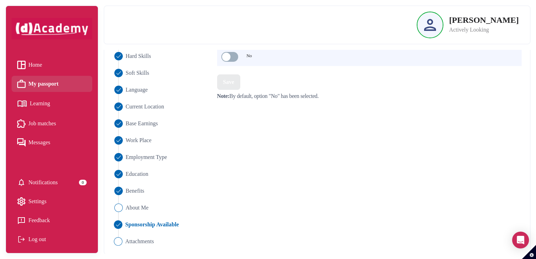
click at [142, 242] on span "Attachments" at bounding box center [139, 241] width 29 height 8
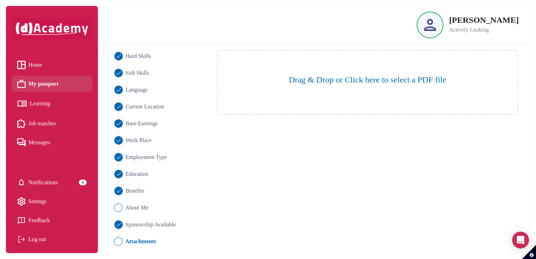
click at [145, 210] on span "About Me" at bounding box center [136, 208] width 23 height 8
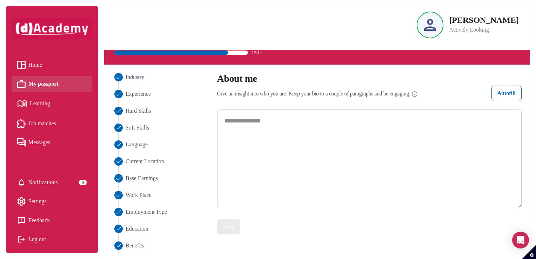
scroll to position [0, 0]
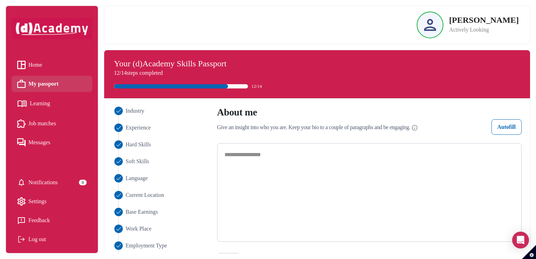
click at [265, 155] on textarea at bounding box center [369, 192] width 305 height 98
click at [249, 155] on textarea "**********" at bounding box center [369, 192] width 305 height 99
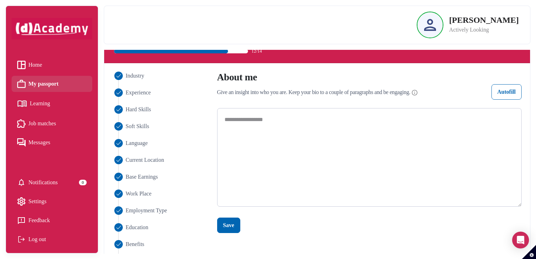
scroll to position [88, 0]
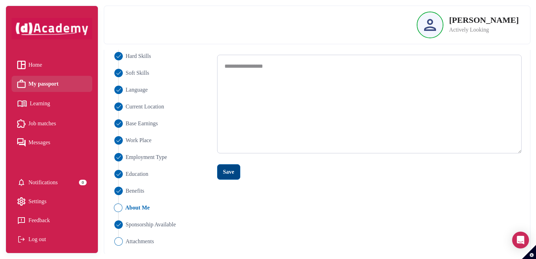
type textarea "**********"
click at [227, 170] on div "Save" at bounding box center [228, 172] width 11 height 8
click at [128, 238] on span "Attachments" at bounding box center [139, 241] width 29 height 8
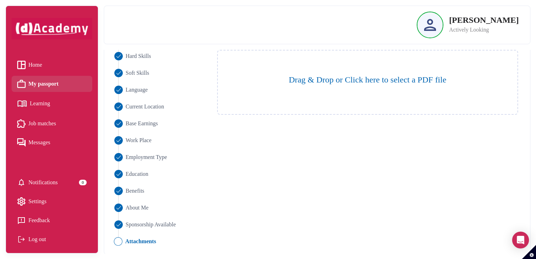
click at [61, 100] on link "Learning" at bounding box center [51, 104] width 69 height 12
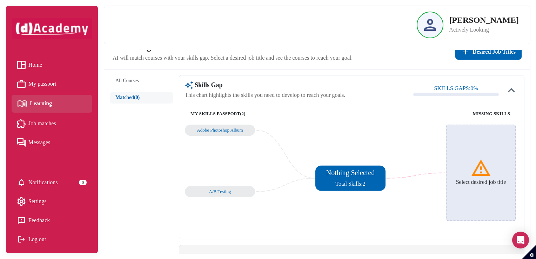
scroll to position [35, 0]
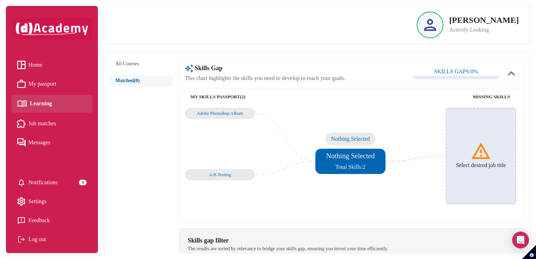
click at [365, 166] on span "Total Skills: 2" at bounding box center [350, 167] width 30 height 6
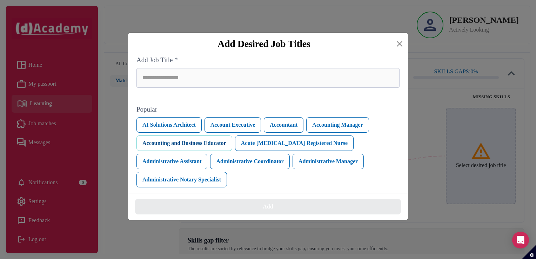
click at [223, 145] on button "Accounting and Business Educator" at bounding box center [184, 142] width 96 height 15
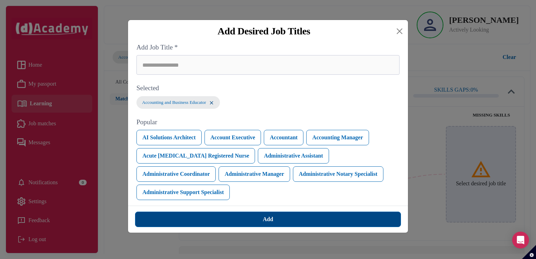
click at [249, 220] on button "Add" at bounding box center [268, 219] width 266 height 15
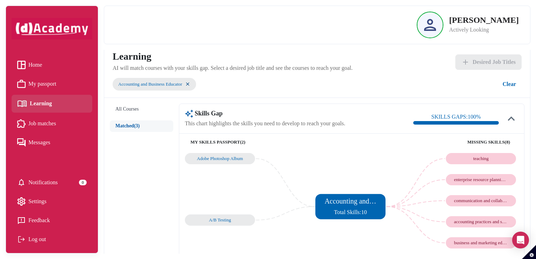
scroll to position [0, 0]
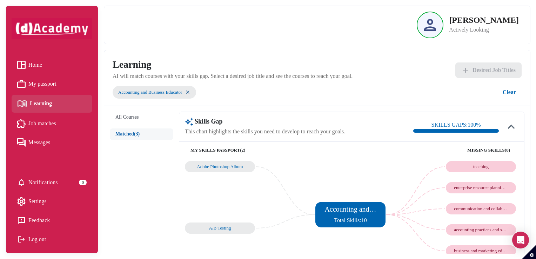
click at [61, 127] on link "Job matches" at bounding box center [51, 123] width 69 height 11
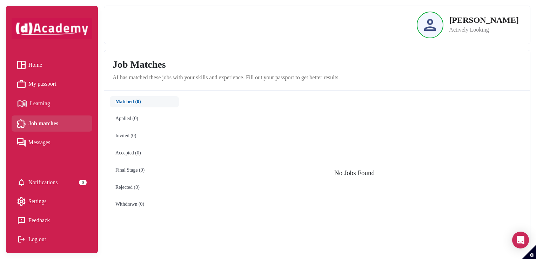
click at [62, 107] on link "Learning" at bounding box center [51, 104] width 69 height 12
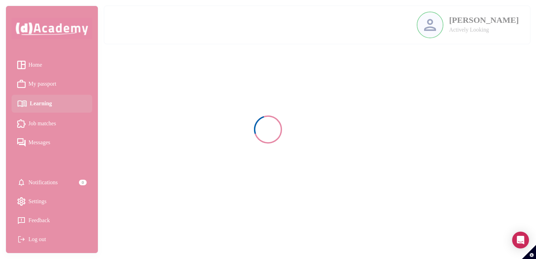
click at [62, 85] on div at bounding box center [268, 129] width 536 height 259
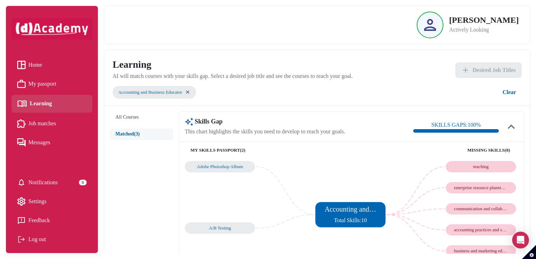
click at [60, 84] on link "My passport" at bounding box center [51, 84] width 69 height 11
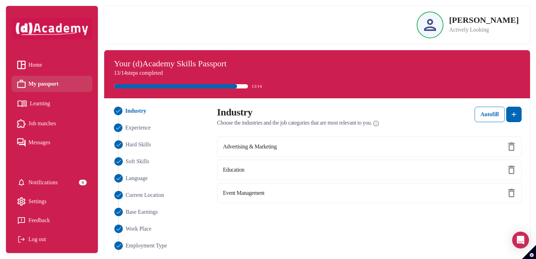
scroll to position [70, 0]
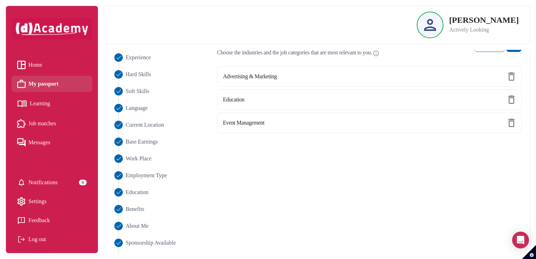
click at [40, 104] on span "Learning" at bounding box center [40, 103] width 20 height 11
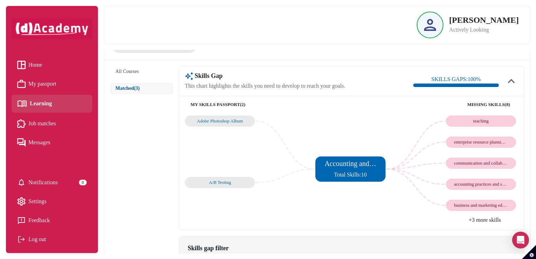
scroll to position [35, 0]
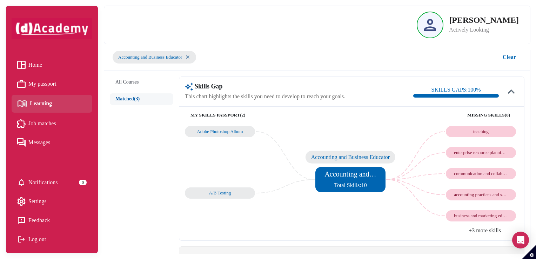
click at [342, 179] on div "Accounting and Business Educator Total Skills: 10" at bounding box center [351, 180] width 52 height 20
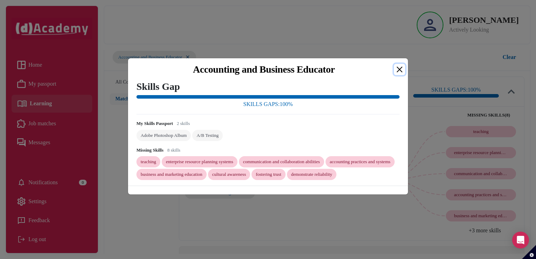
click at [395, 67] on button "Close" at bounding box center [399, 69] width 11 height 11
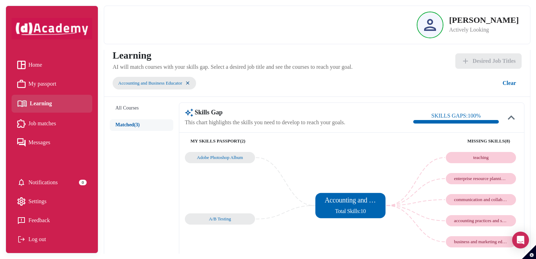
scroll to position [0, 0]
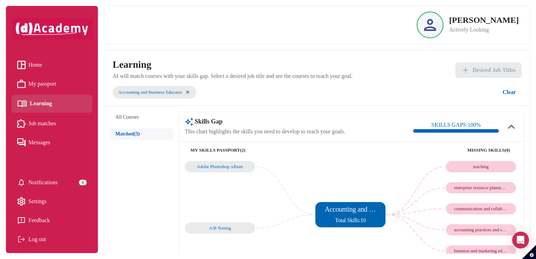
drag, startPoint x: 51, startPoint y: 82, endPoint x: 56, endPoint y: 73, distance: 11.0
click at [51, 82] on span "My passport" at bounding box center [42, 84] width 28 height 11
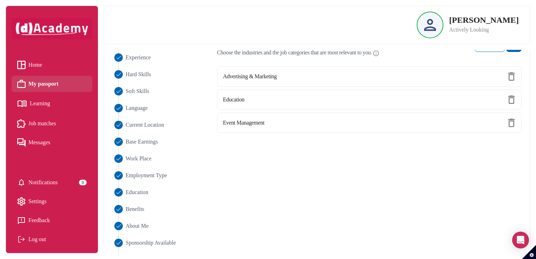
scroll to position [88, 0]
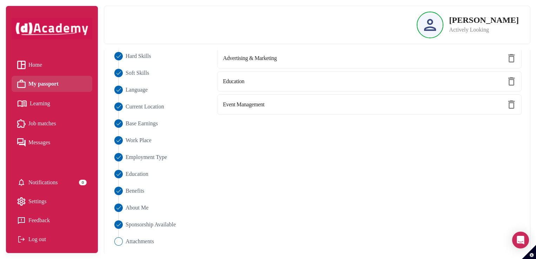
click at [39, 103] on span "Learning" at bounding box center [40, 103] width 20 height 11
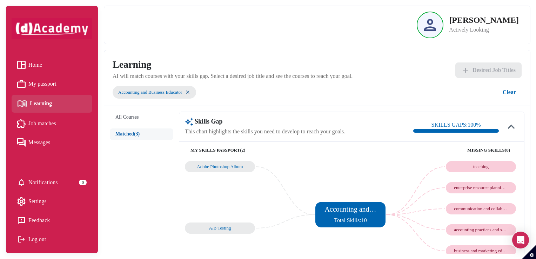
click at [285, 99] on div "Accounting and Business Educator Clear" at bounding box center [317, 92] width 409 height 15
click at [56, 124] on span "Job matches" at bounding box center [42, 123] width 28 height 11
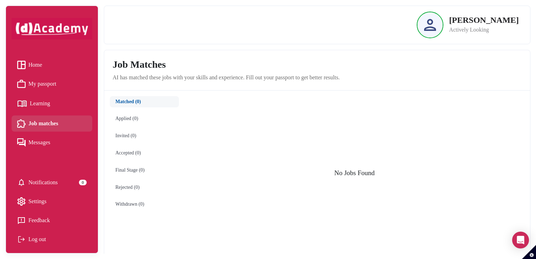
click at [48, 80] on span "My passport" at bounding box center [42, 84] width 28 height 11
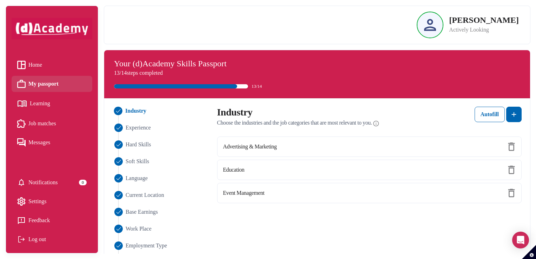
click at [37, 97] on li "Learning" at bounding box center [52, 104] width 81 height 18
click at [39, 102] on span "Learning" at bounding box center [40, 103] width 20 height 11
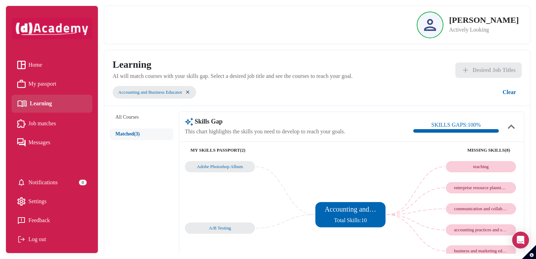
click at [41, 119] on span "Job matches" at bounding box center [42, 123] width 28 height 11
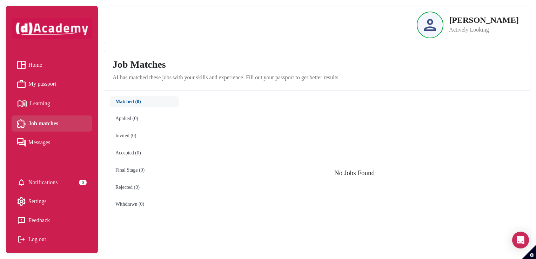
click at [45, 83] on span "My passport" at bounding box center [42, 84] width 28 height 11
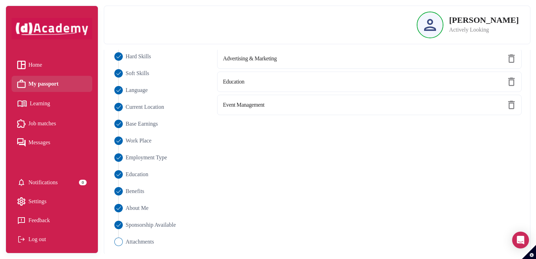
scroll to position [88, 0]
click at [46, 110] on li "Learning" at bounding box center [52, 104] width 81 height 18
click at [45, 105] on span "Learning" at bounding box center [40, 103] width 20 height 11
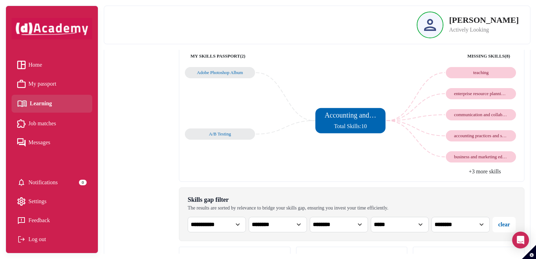
scroll to position [161, 0]
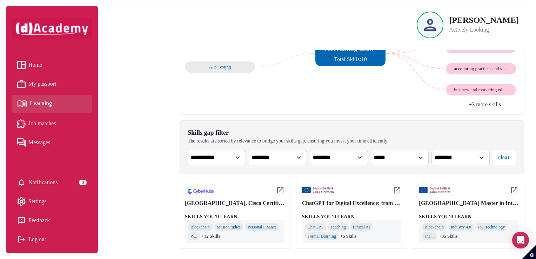
click at [56, 84] on span "My passport" at bounding box center [42, 84] width 28 height 11
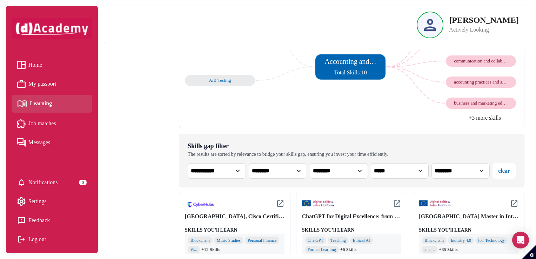
scroll to position [161, 0]
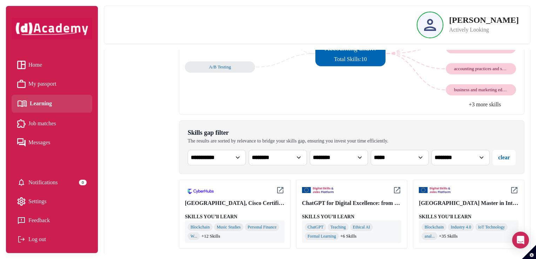
click at [62, 88] on link "My passport" at bounding box center [51, 84] width 69 height 11
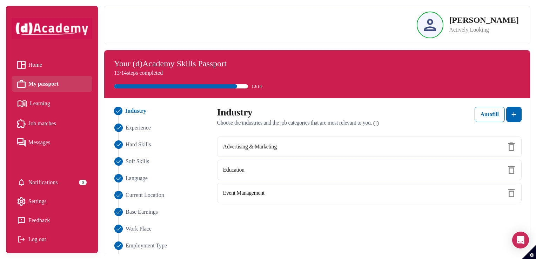
click at [52, 102] on link "Learning" at bounding box center [51, 104] width 69 height 12
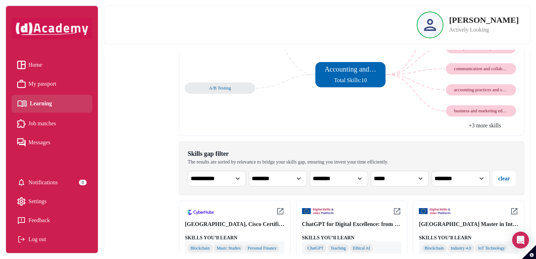
scroll to position [161, 0]
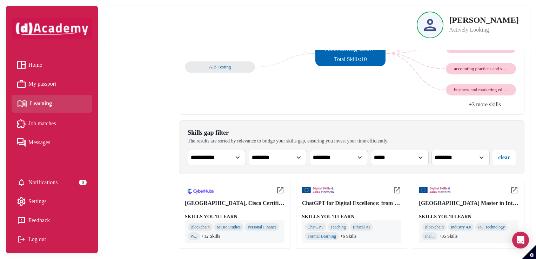
click at [38, 85] on span "My passport" at bounding box center [42, 84] width 28 height 11
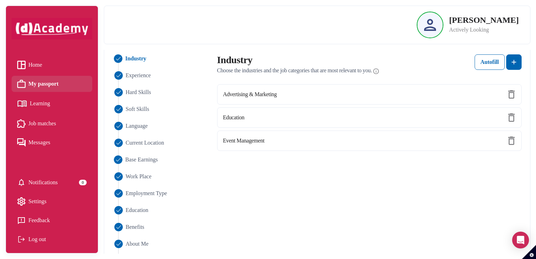
scroll to position [70, 0]
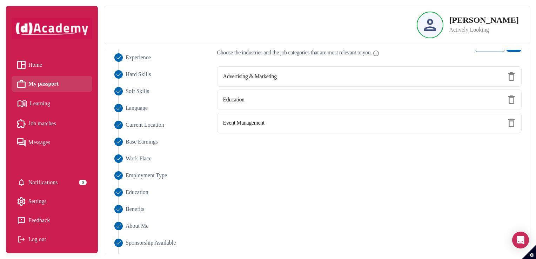
click at [25, 109] on img at bounding box center [22, 104] width 10 height 12
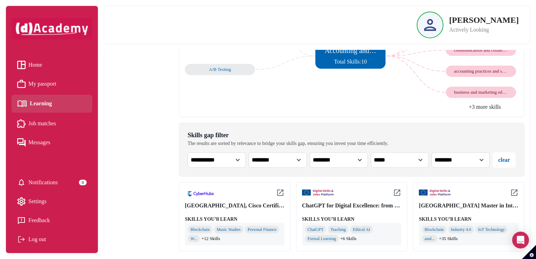
scroll to position [161, 0]
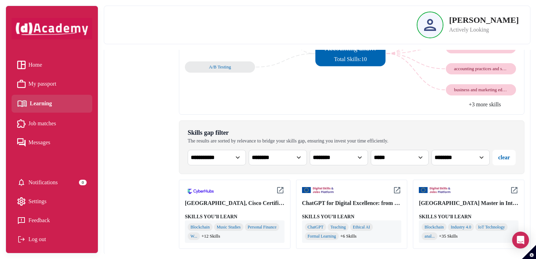
click at [47, 83] on span "My passport" at bounding box center [42, 84] width 28 height 11
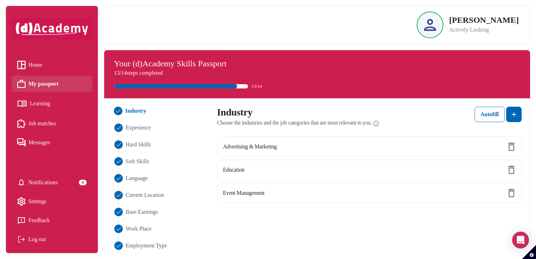
click at [50, 101] on span "Learning" at bounding box center [40, 103] width 20 height 11
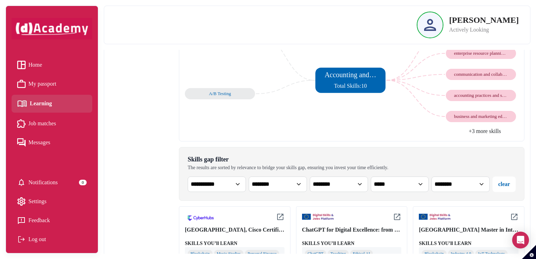
scroll to position [161, 0]
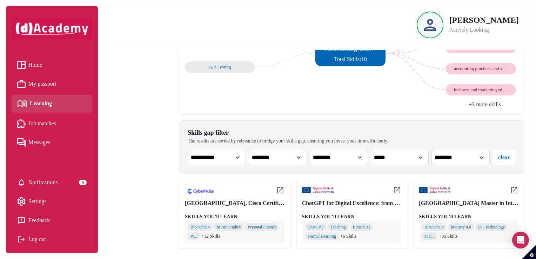
click at [61, 83] on link "My passport" at bounding box center [51, 84] width 69 height 11
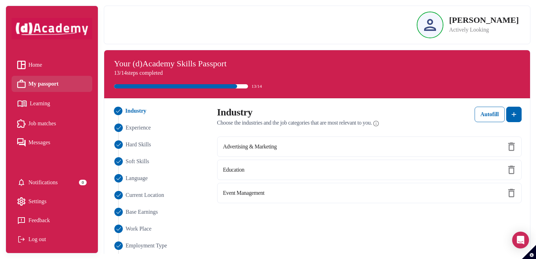
click at [67, 106] on link "Learning" at bounding box center [51, 104] width 69 height 12
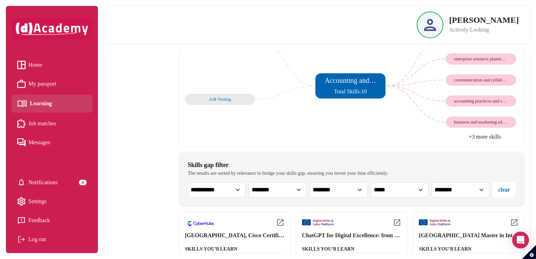
scroll to position [161, 0]
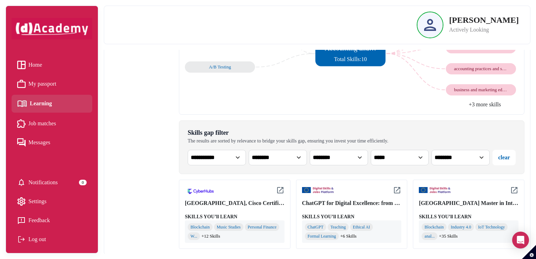
click at [36, 120] on span "Job matches" at bounding box center [42, 123] width 28 height 11
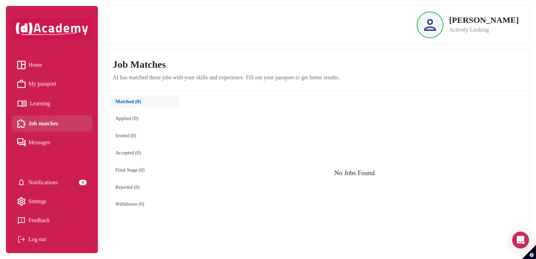
click at [55, 86] on span "My passport" at bounding box center [42, 84] width 28 height 11
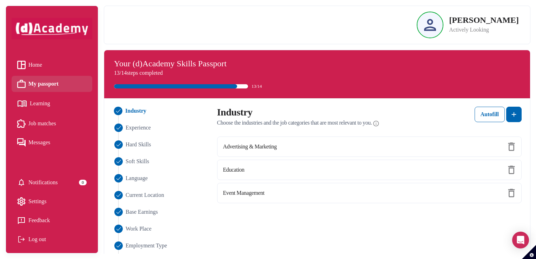
click at [57, 89] on li "My passport" at bounding box center [52, 84] width 81 height 16
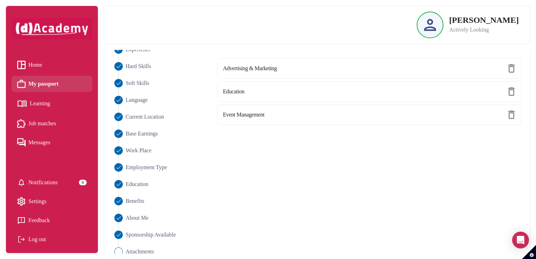
scroll to position [88, 0]
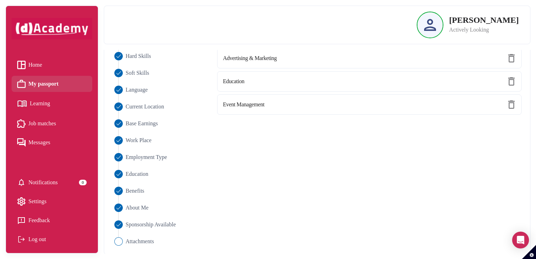
click at [35, 105] on span "Learning" at bounding box center [40, 103] width 20 height 11
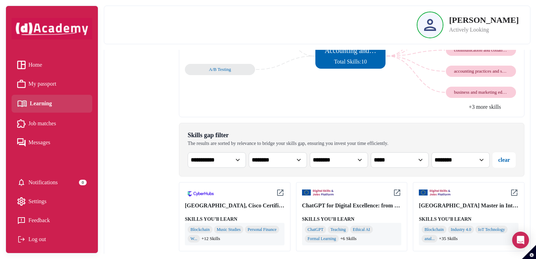
scroll to position [161, 0]
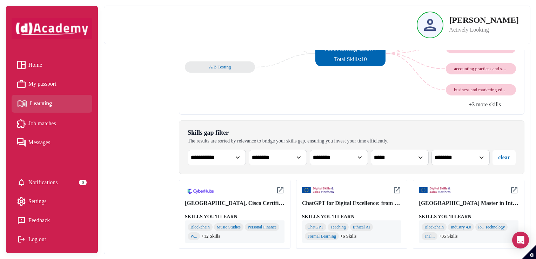
click at [56, 86] on span "My passport" at bounding box center [42, 84] width 28 height 11
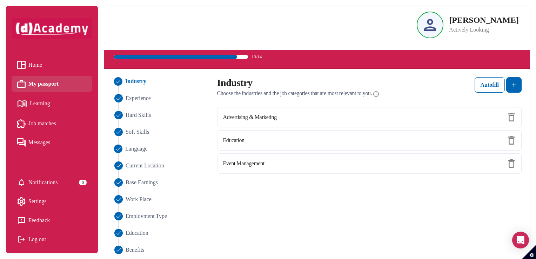
scroll to position [88, 0]
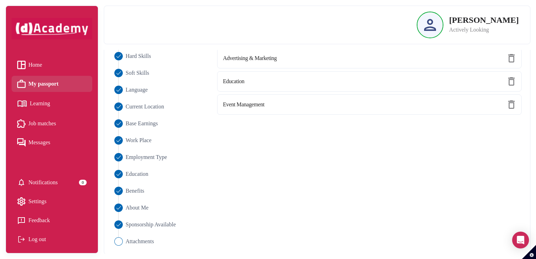
click at [46, 108] on span "Learning" at bounding box center [40, 103] width 20 height 11
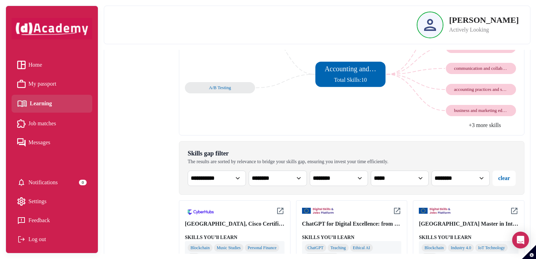
scroll to position [161, 0]
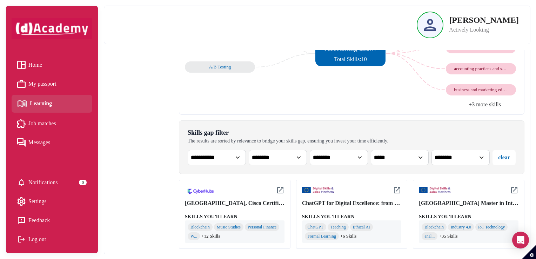
click at [52, 127] on span "Job matches" at bounding box center [42, 123] width 28 height 11
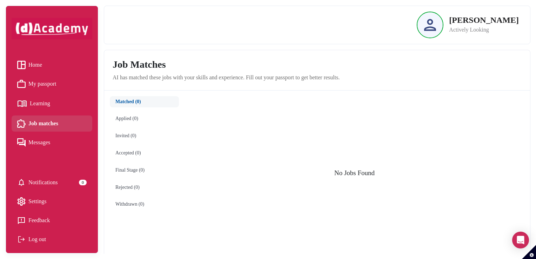
click at [42, 79] on span "My passport" at bounding box center [42, 84] width 28 height 11
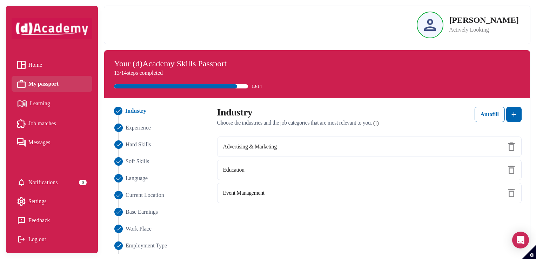
click at [49, 95] on li "Learning" at bounding box center [52, 104] width 81 height 18
click at [50, 103] on span "Learning" at bounding box center [40, 103] width 20 height 11
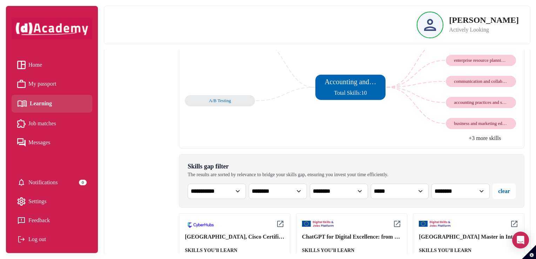
scroll to position [161, 0]
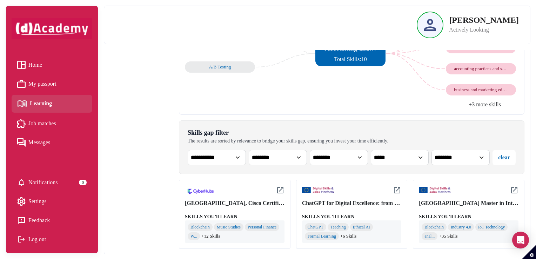
click at [53, 127] on span "Job matches" at bounding box center [42, 123] width 28 height 11
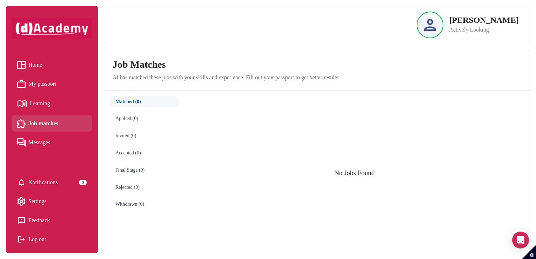
click at [48, 86] on span "My passport" at bounding box center [42, 84] width 28 height 11
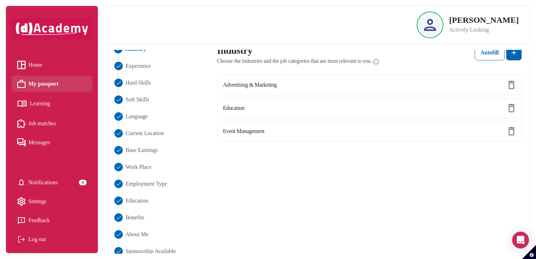
scroll to position [70, 0]
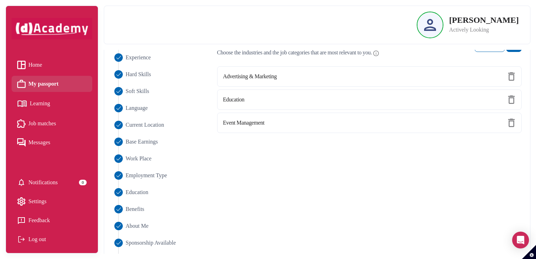
click at [44, 105] on span "Learning" at bounding box center [40, 103] width 20 height 11
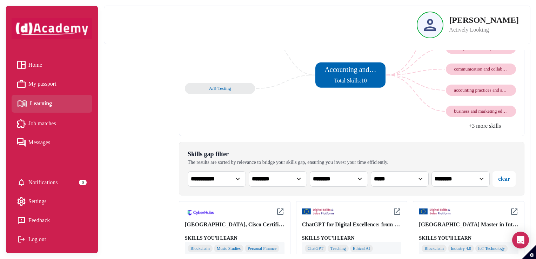
scroll to position [161, 0]
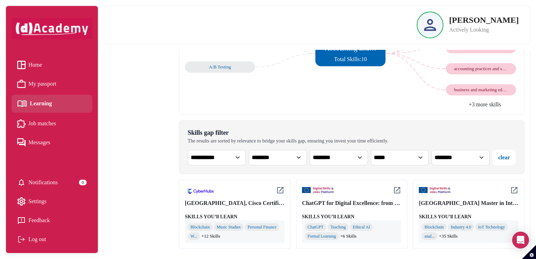
click at [46, 130] on li "Job matches" at bounding box center [52, 123] width 81 height 16
click at [51, 126] on span "Job matches" at bounding box center [42, 123] width 28 height 11
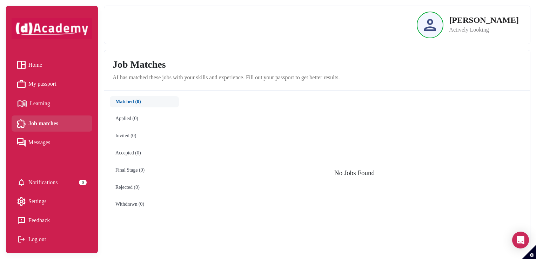
click at [22, 81] on img at bounding box center [21, 84] width 8 height 8
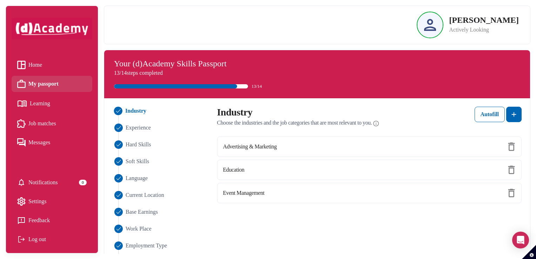
scroll to position [35, 0]
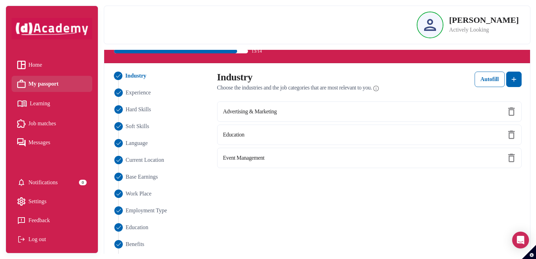
click at [48, 101] on span "Learning" at bounding box center [40, 103] width 20 height 11
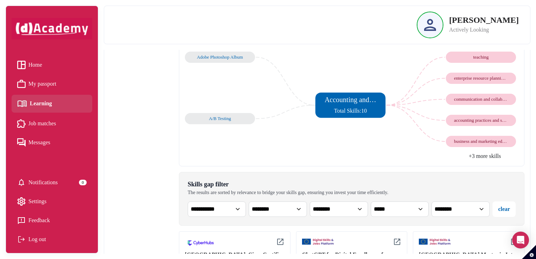
scroll to position [91, 0]
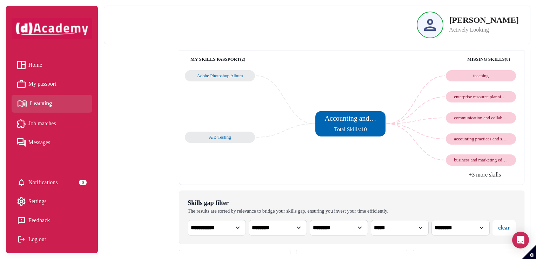
click at [56, 121] on span "Job matches" at bounding box center [42, 123] width 28 height 11
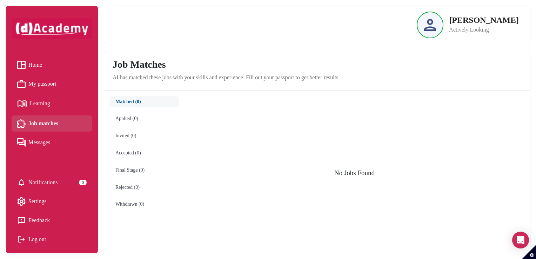
scroll to position [5, 0]
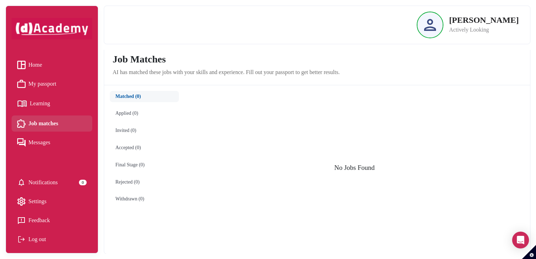
click at [51, 79] on span "My passport" at bounding box center [42, 84] width 28 height 11
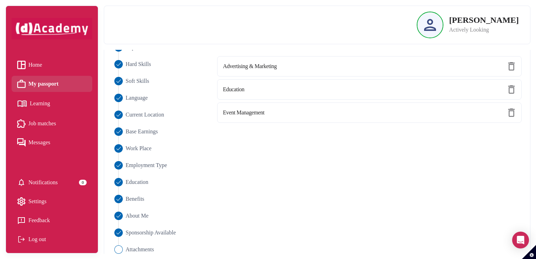
scroll to position [88, 0]
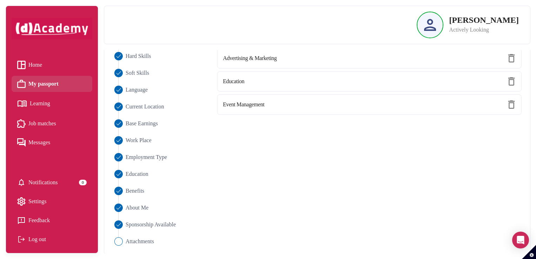
click at [58, 106] on link "Learning" at bounding box center [51, 104] width 69 height 12
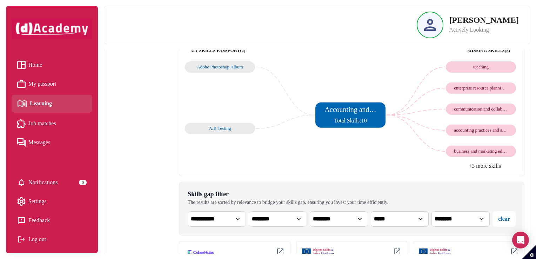
scroll to position [161, 0]
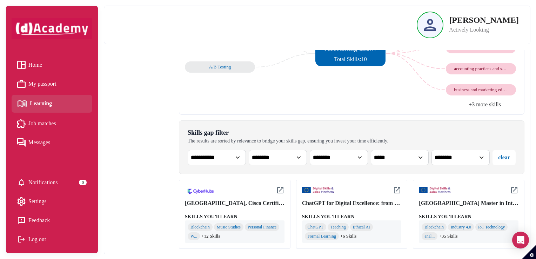
click at [53, 121] on span "Job matches" at bounding box center [42, 123] width 28 height 11
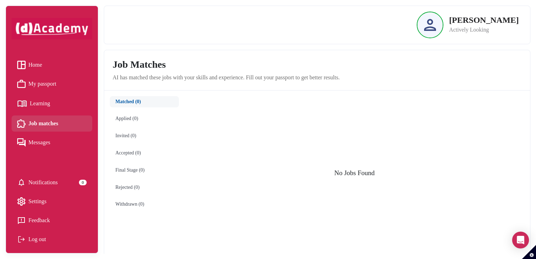
click at [46, 93] on ul "Home My passport Learning Job matches Messages" at bounding box center [52, 104] width 81 height 94
click at [47, 89] on li "My passport" at bounding box center [52, 84] width 81 height 16
click at [66, 85] on link "My passport" at bounding box center [51, 84] width 69 height 11
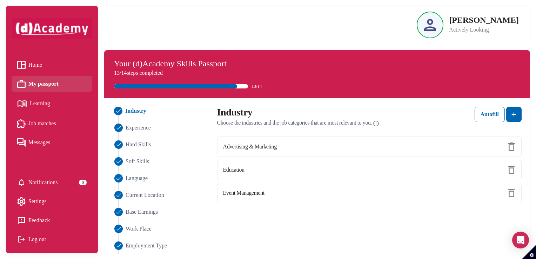
drag, startPoint x: 66, startPoint y: 85, endPoint x: 69, endPoint y: 88, distance: 3.7
click at [66, 85] on link "My passport" at bounding box center [51, 84] width 69 height 11
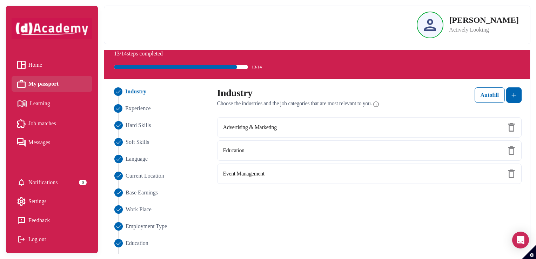
scroll to position [88, 0]
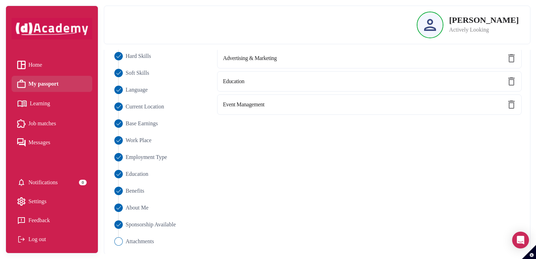
click at [42, 104] on span "Learning" at bounding box center [40, 103] width 20 height 11
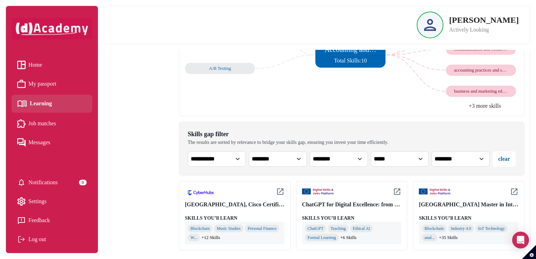
scroll to position [161, 0]
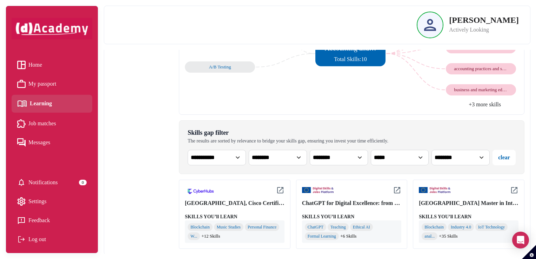
click at [36, 89] on li "My passport" at bounding box center [52, 84] width 81 height 16
click at [42, 85] on span "My passport" at bounding box center [42, 84] width 28 height 11
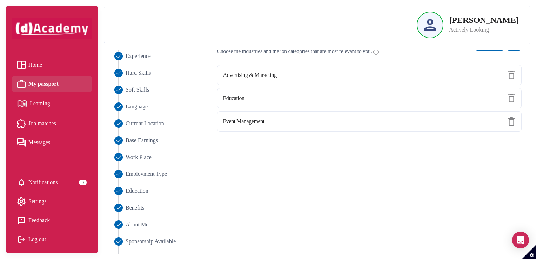
scroll to position [88, 0]
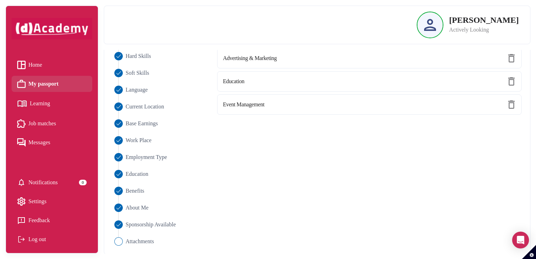
click at [26, 104] on img at bounding box center [22, 104] width 10 height 12
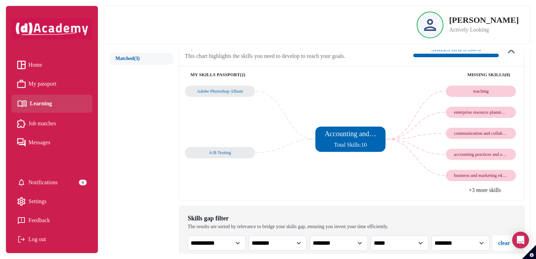
scroll to position [56, 0]
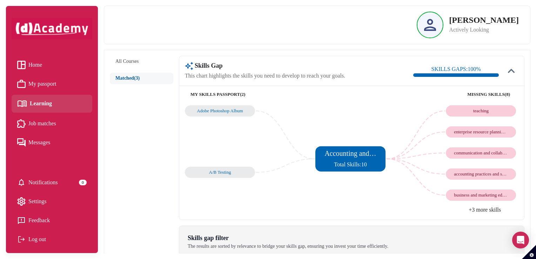
click at [25, 116] on li "Job matches" at bounding box center [52, 123] width 81 height 16
click at [52, 116] on li "Job matches" at bounding box center [52, 123] width 81 height 16
drag, startPoint x: 52, startPoint y: 116, endPoint x: 56, endPoint y: 120, distance: 5.5
click at [56, 120] on span "Job matches" at bounding box center [42, 123] width 28 height 11
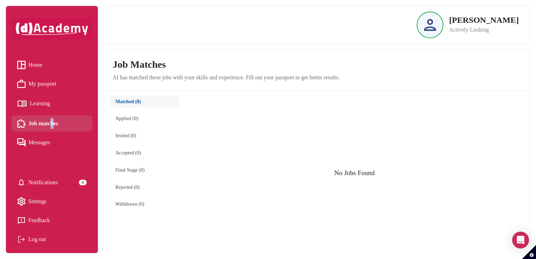
click at [48, 86] on span "My passport" at bounding box center [42, 84] width 28 height 11
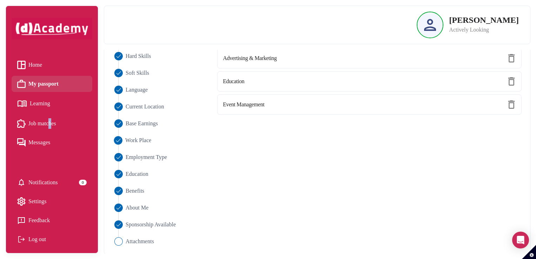
scroll to position [88, 0]
click at [50, 106] on span "Learning" at bounding box center [40, 103] width 20 height 11
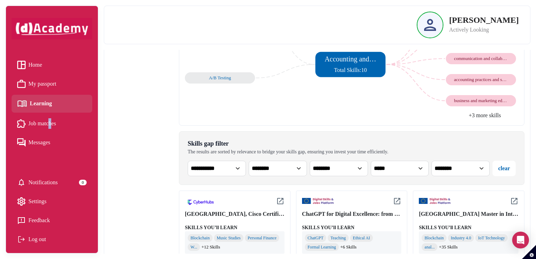
scroll to position [161, 0]
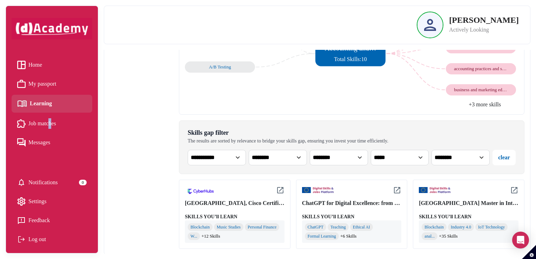
click at [29, 125] on span "Job matches" at bounding box center [42, 123] width 28 height 11
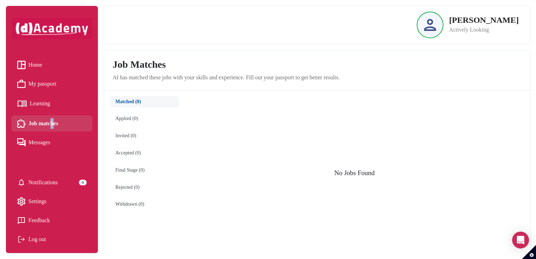
click at [49, 84] on span "My passport" at bounding box center [42, 84] width 28 height 11
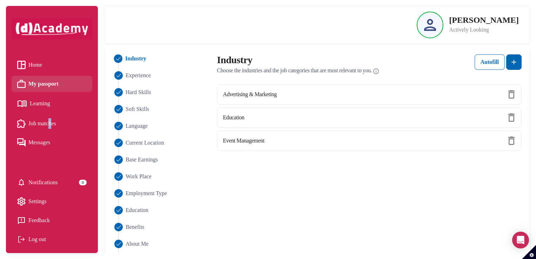
scroll to position [70, 0]
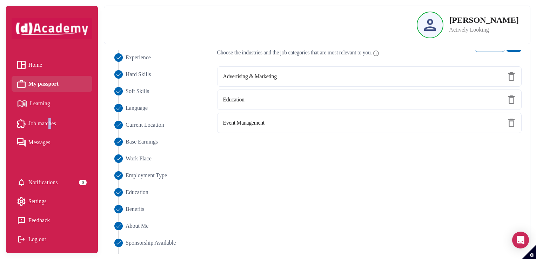
click at [32, 99] on span "Learning" at bounding box center [40, 103] width 20 height 11
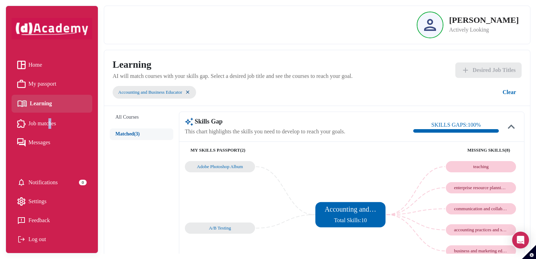
click at [56, 127] on span "Job matches" at bounding box center [42, 123] width 28 height 11
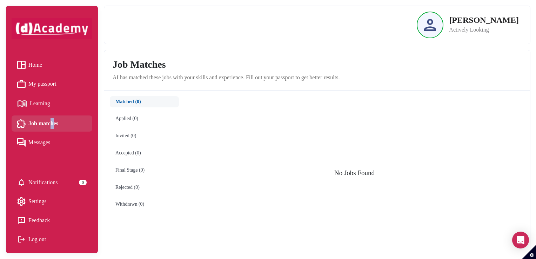
click at [59, 107] on link "Learning" at bounding box center [51, 104] width 69 height 12
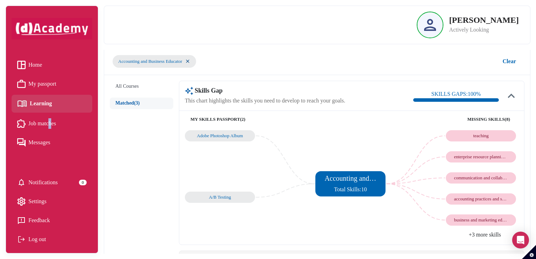
scroll to position [161, 0]
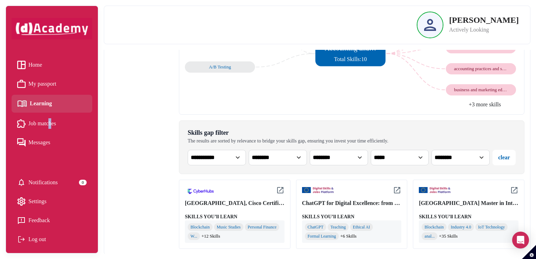
click at [56, 86] on span "My passport" at bounding box center [42, 84] width 28 height 11
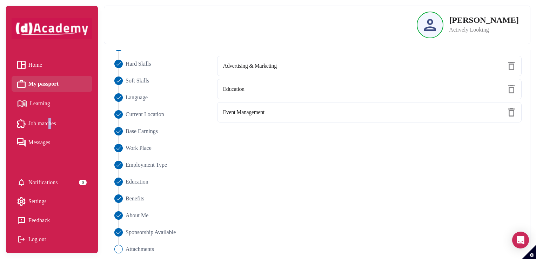
scroll to position [88, 0]
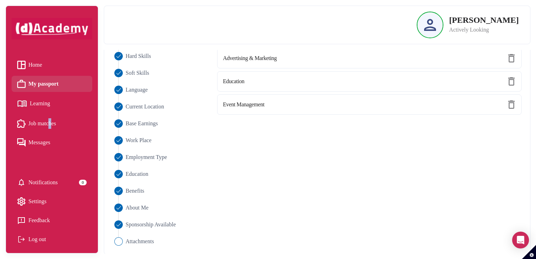
click at [37, 107] on span "Learning" at bounding box center [40, 103] width 20 height 11
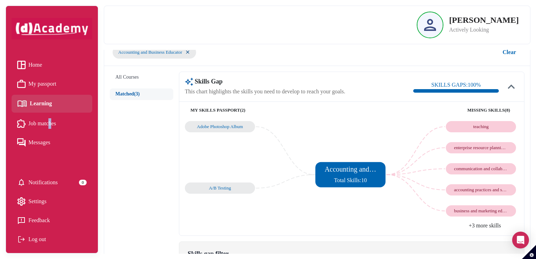
scroll to position [161, 0]
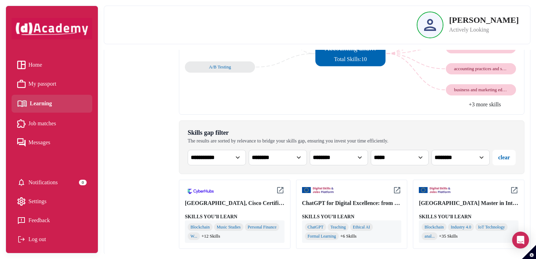
click at [36, 116] on li "Job matches" at bounding box center [52, 123] width 81 height 16
click at [36, 124] on span "Job matches" at bounding box center [42, 123] width 28 height 11
